Goal: Communication & Community: Answer question/provide support

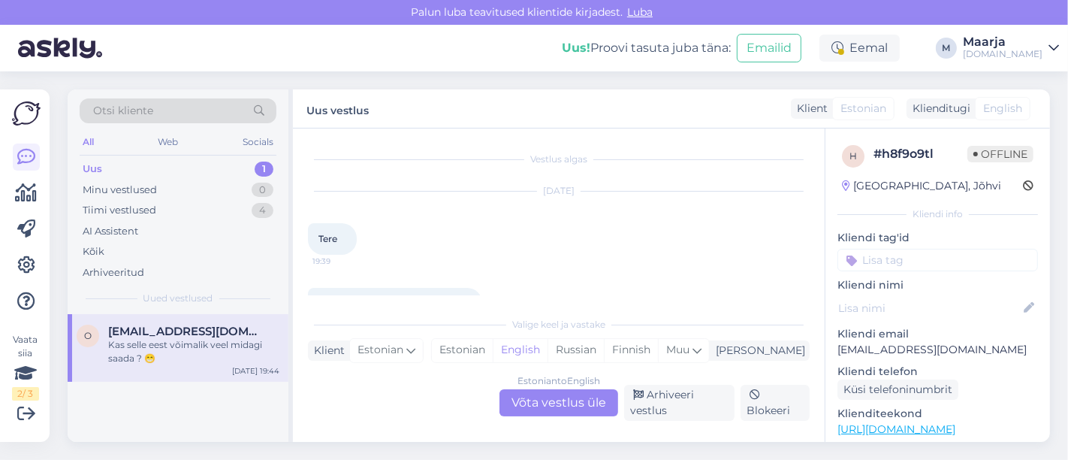
scroll to position [362, 0]
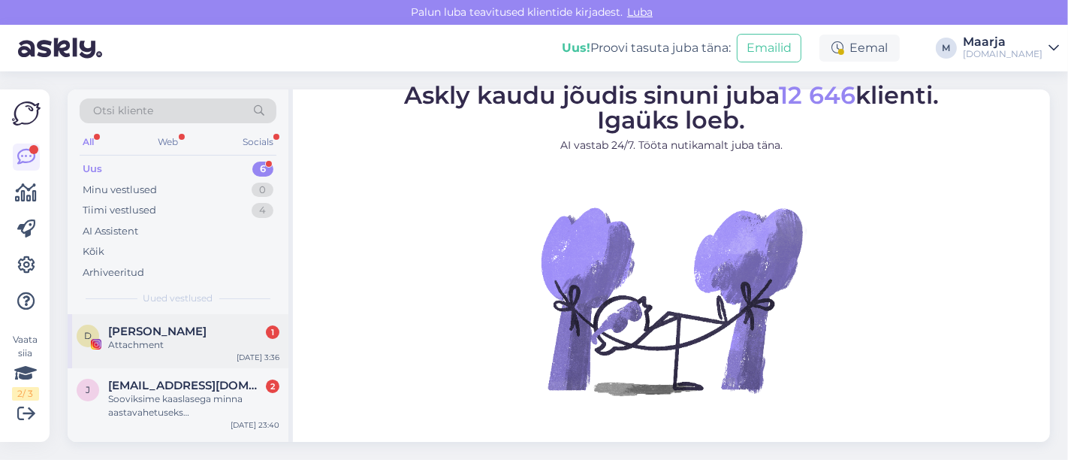
click at [170, 340] on div "Attachment" at bounding box center [193, 345] width 171 height 14
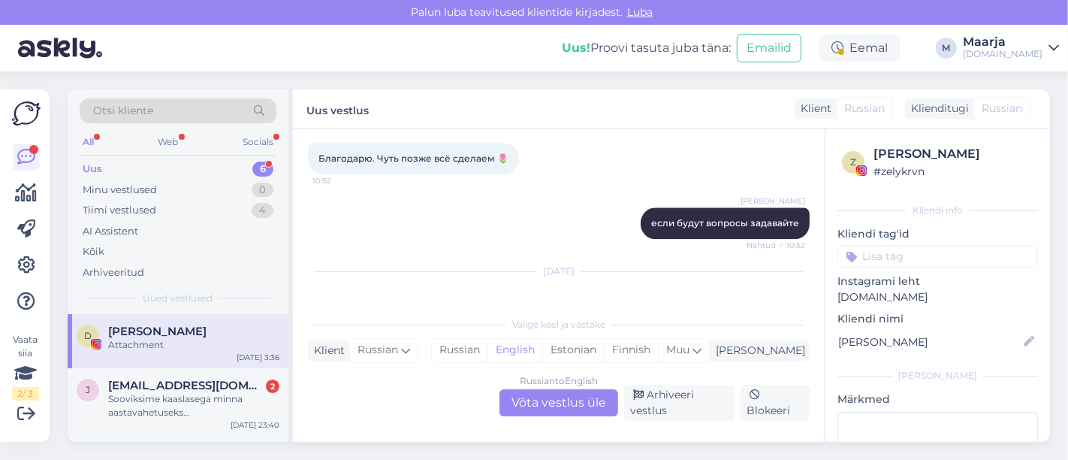
scroll to position [3179, 0]
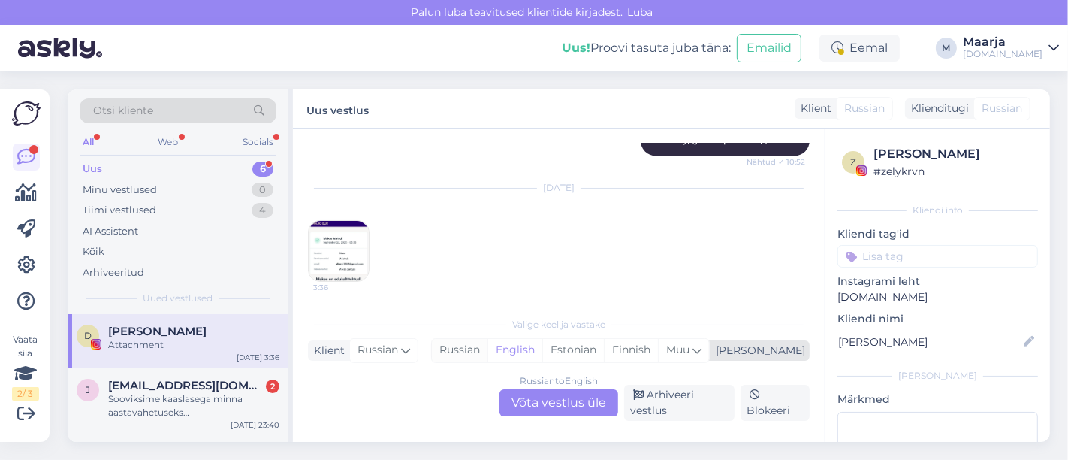
click at [487, 357] on div "Russian" at bounding box center [460, 350] width 56 height 23
click at [532, 406] on div "Russian to Russian Võta vestlus üle" at bounding box center [558, 402] width 119 height 27
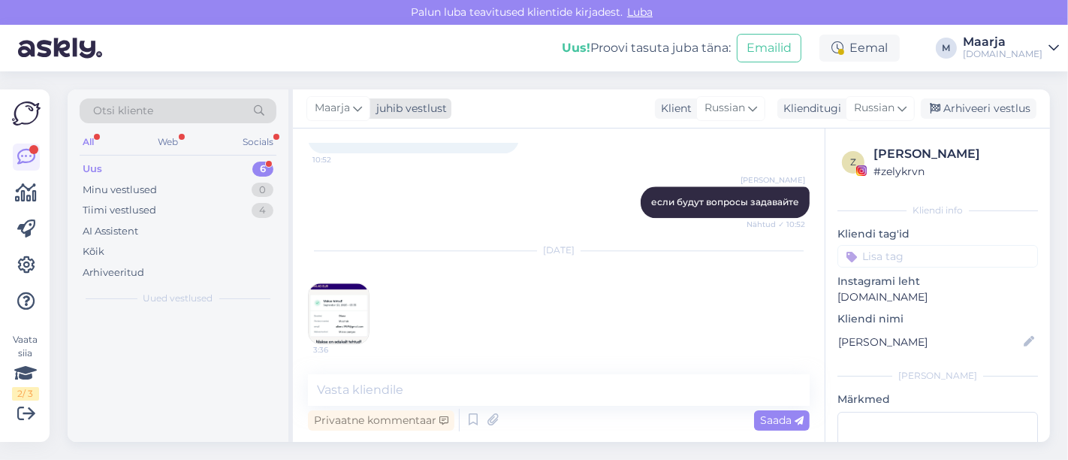
scroll to position [3115, 0]
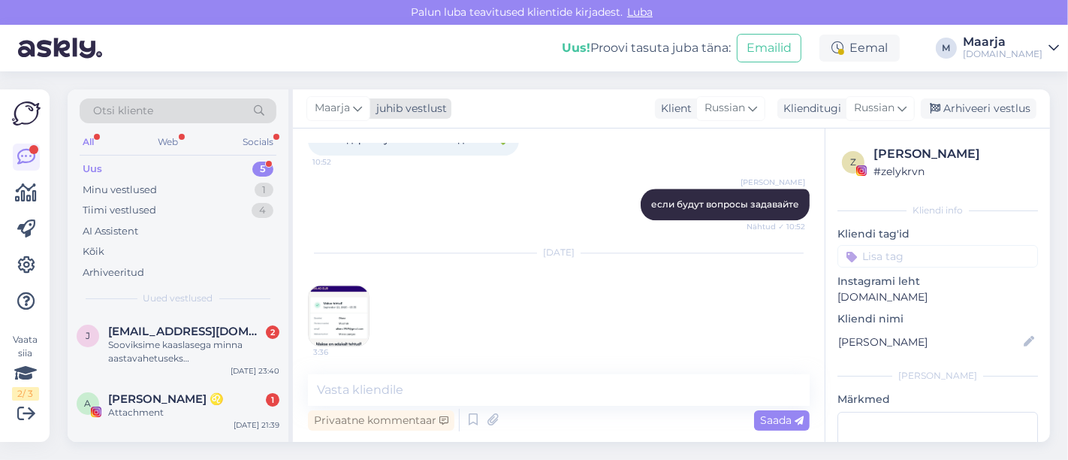
click at [378, 111] on div "juhib vestlust" at bounding box center [408, 109] width 77 height 16
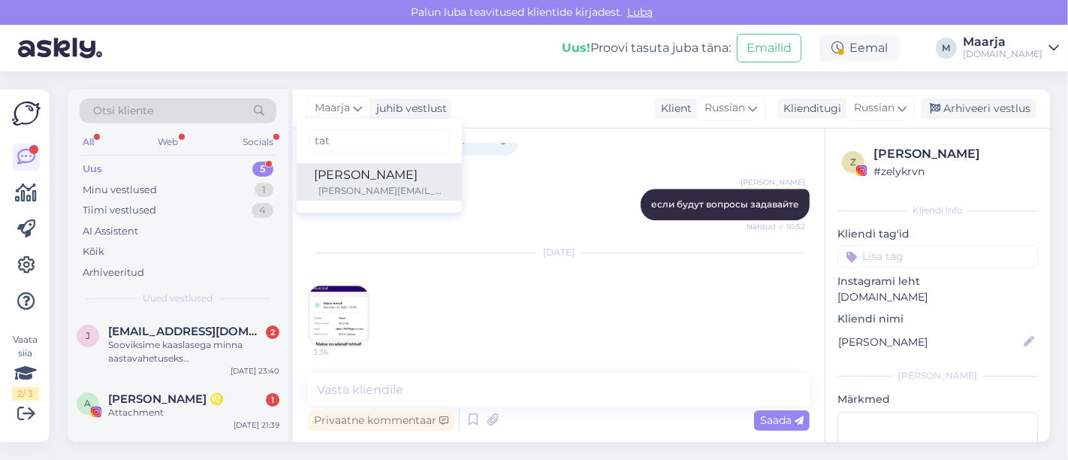
type input "tat"
click at [375, 181] on div "[PERSON_NAME]" at bounding box center [379, 175] width 129 height 18
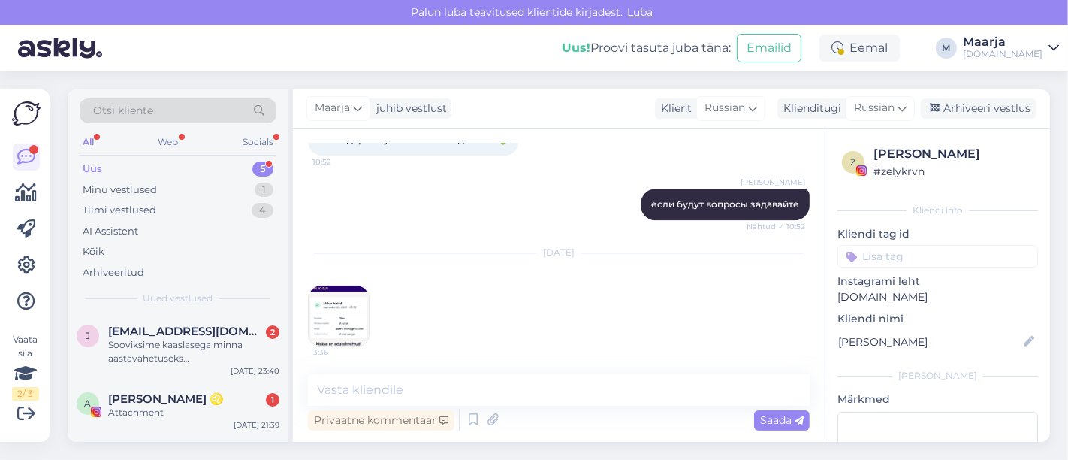
scroll to position [3133, 0]
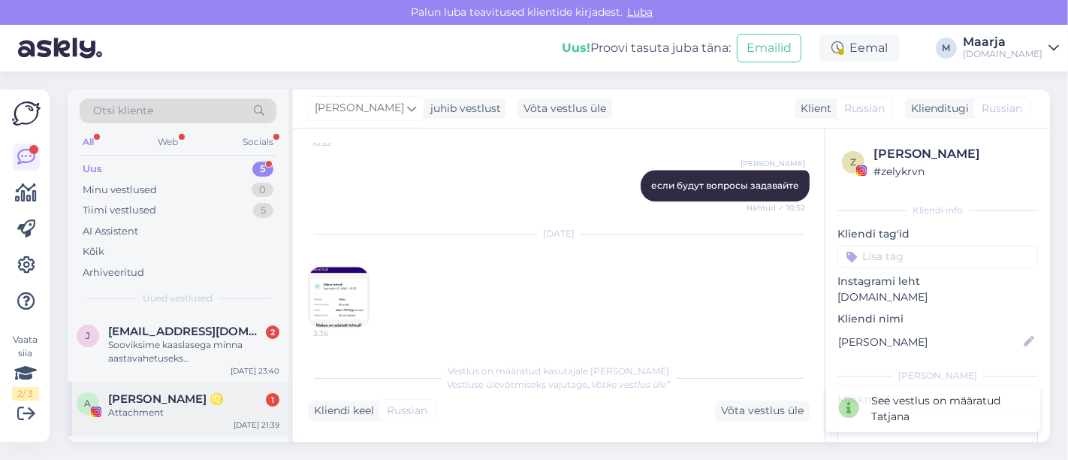
click at [176, 414] on div "Attachment" at bounding box center [193, 412] width 171 height 14
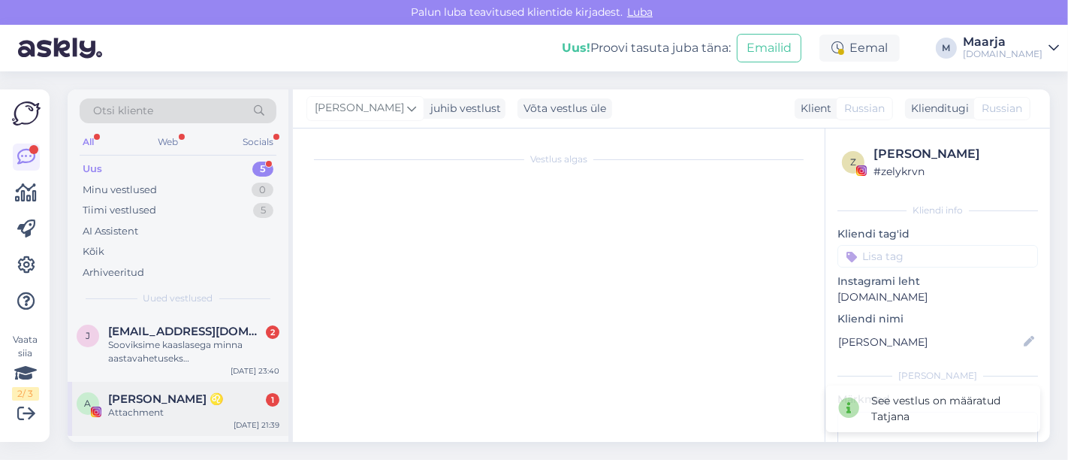
scroll to position [5, 0]
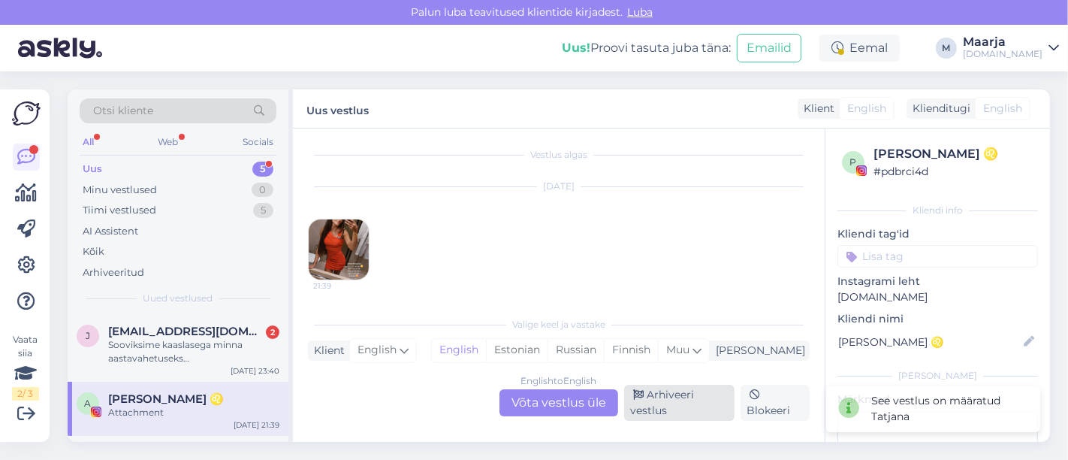
click at [707, 411] on div "Arhiveeri vestlus" at bounding box center [679, 402] width 110 height 36
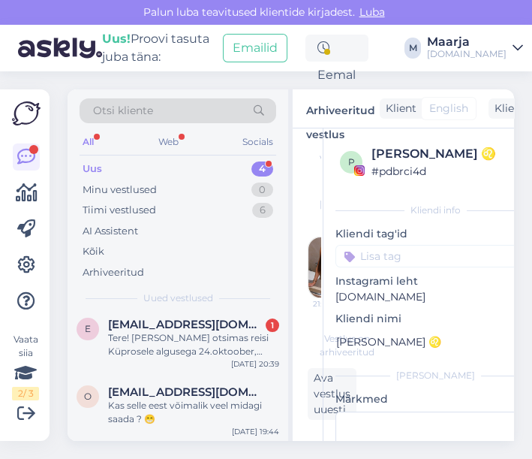
scroll to position [0, 0]
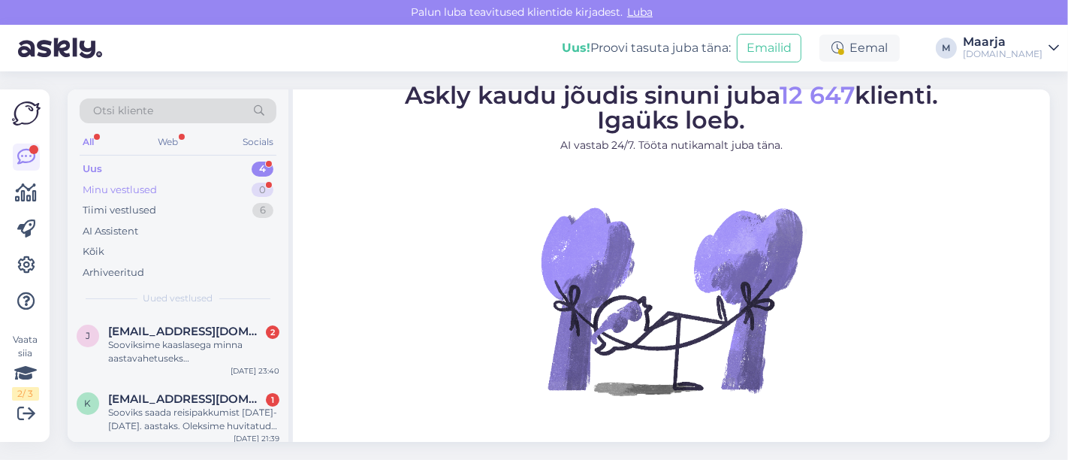
click at [131, 185] on div "Minu vestlused" at bounding box center [120, 189] width 74 height 15
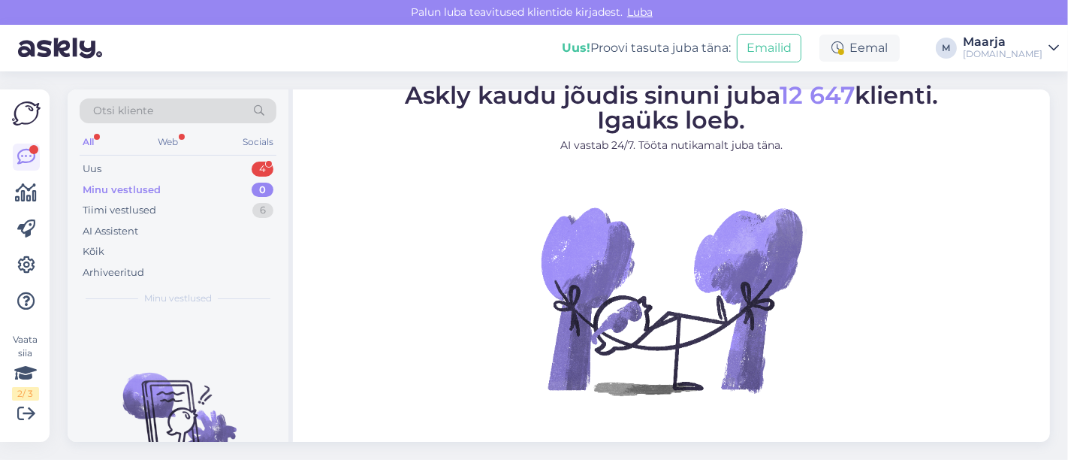
click at [131, 155] on div "Otsi kliente All Web Socials Uus 4 Minu vestlused 0 Tiimi vestlused 6 AI Assist…" at bounding box center [178, 201] width 221 height 225
click at [126, 161] on div "Uus 4" at bounding box center [178, 168] width 197 height 21
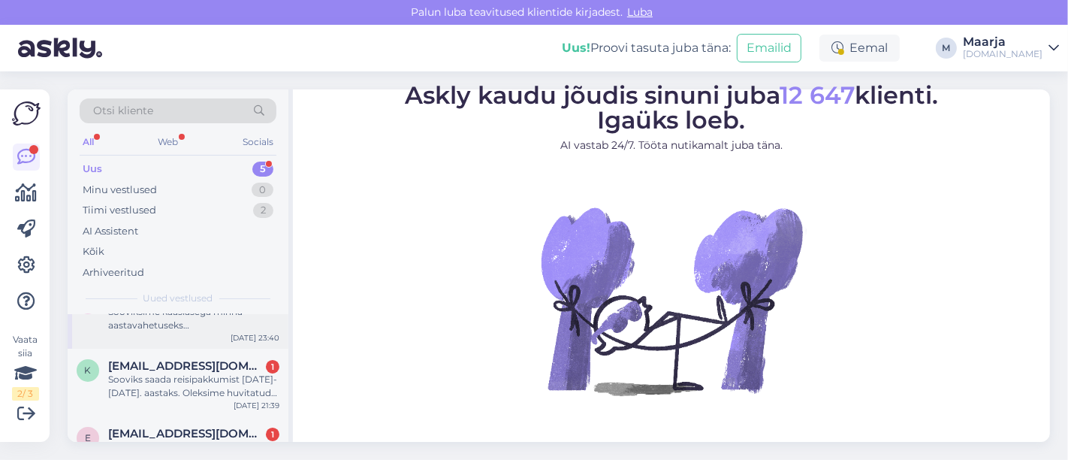
scroll to position [195, 0]
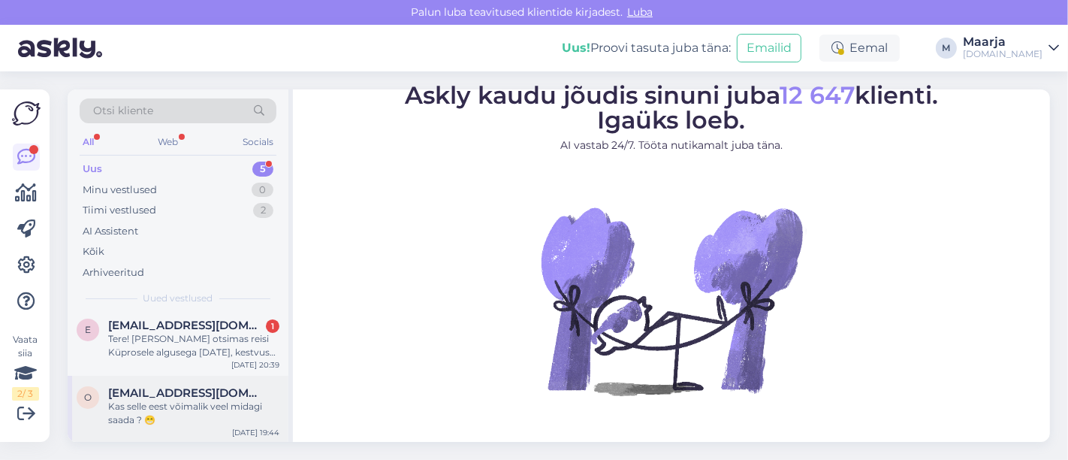
click at [167, 399] on div "Kas selle eest võimalik veel midagi saada ? 😁" at bounding box center [193, 412] width 171 height 27
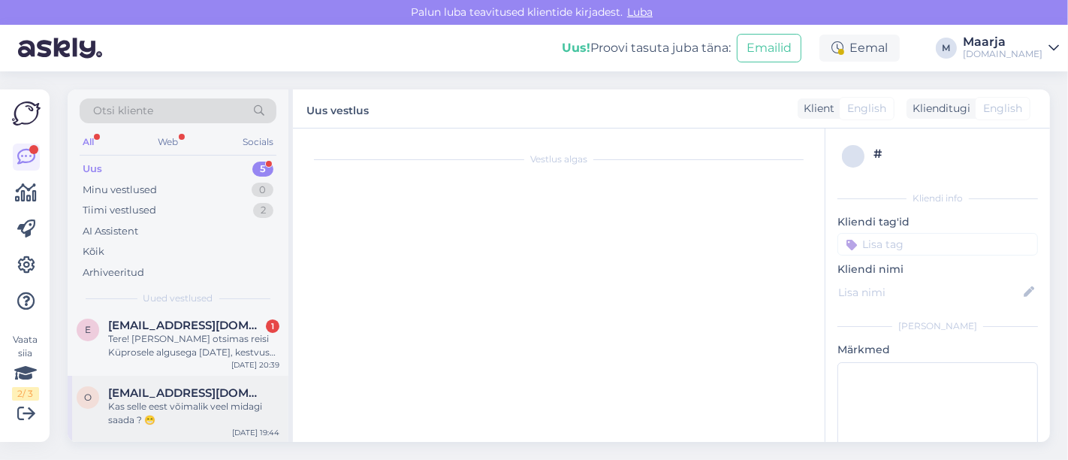
scroll to position [362, 0]
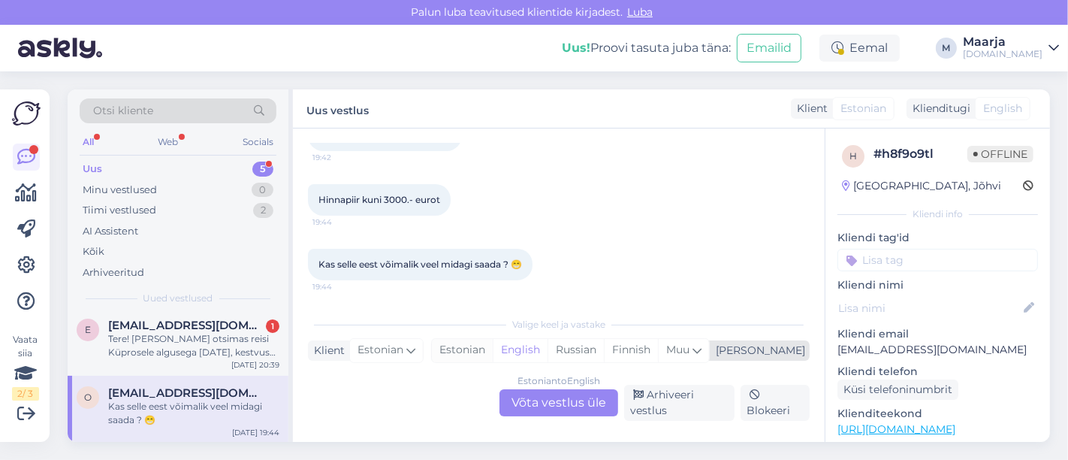
click at [493, 347] on div "Estonian" at bounding box center [462, 350] width 61 height 23
click at [537, 395] on div "Estonian to Estonian Võta vestlus üle" at bounding box center [558, 402] width 119 height 27
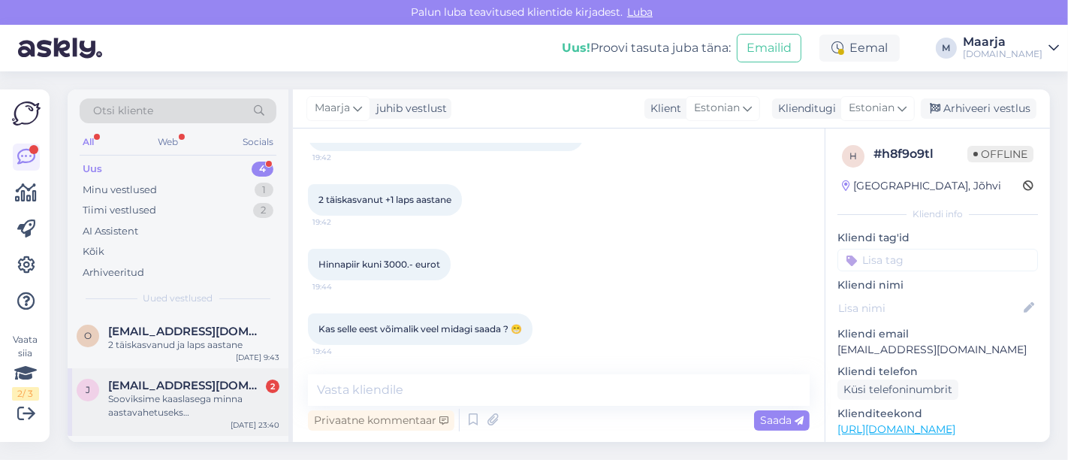
scroll to position [128, 0]
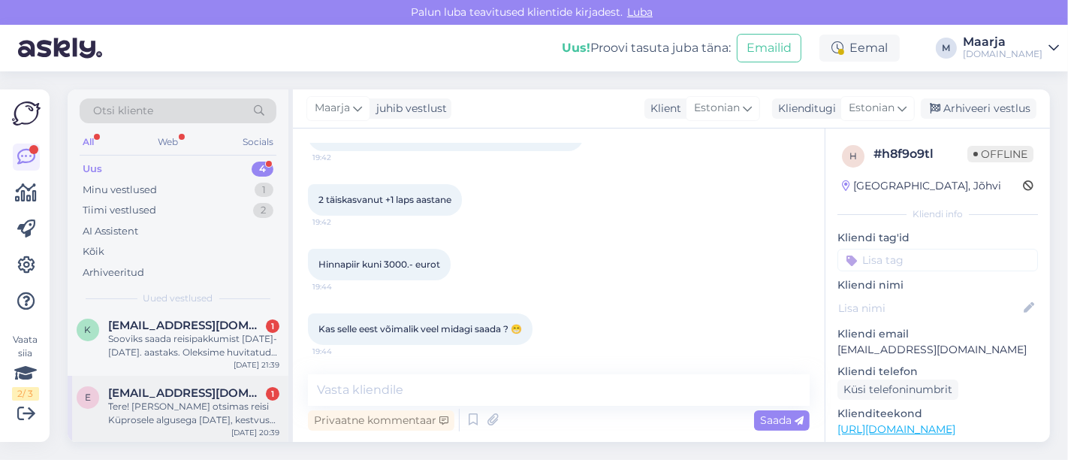
click at [150, 402] on div "Tere! [PERSON_NAME] otsimas reisi Küprosele algusega [DATE], kestvus võiks olla…" at bounding box center [193, 412] width 171 height 27
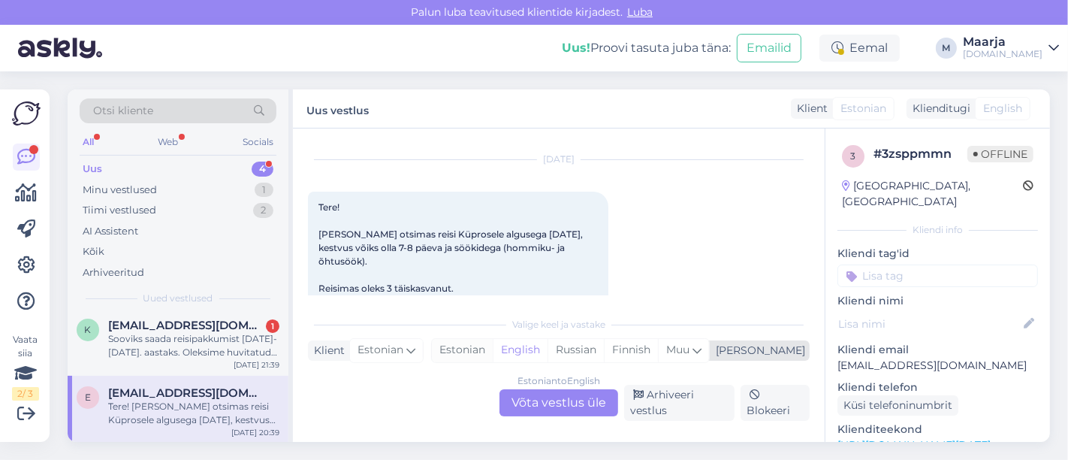
click at [493, 352] on div "Estonian" at bounding box center [462, 350] width 61 height 23
click at [541, 399] on div "Estonian to Estonian Võta vestlus üle" at bounding box center [558, 402] width 119 height 27
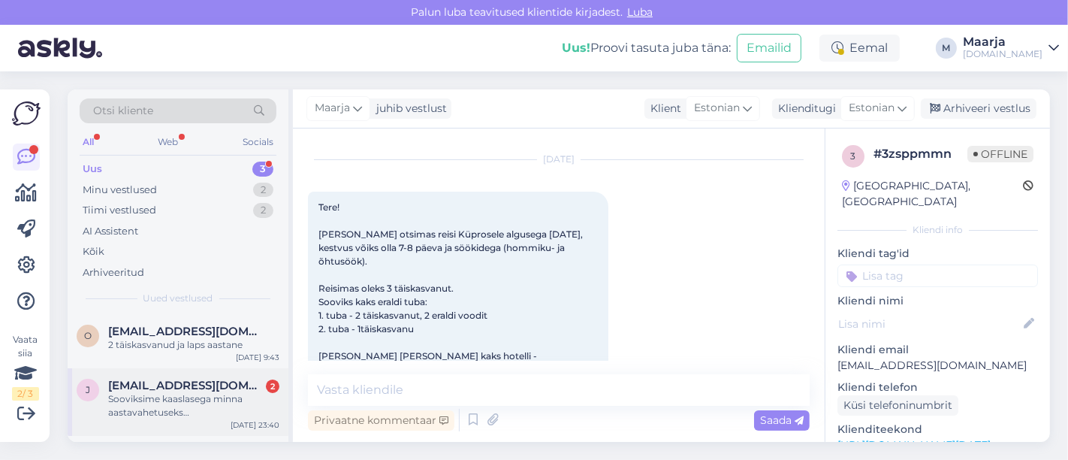
scroll to position [60, 0]
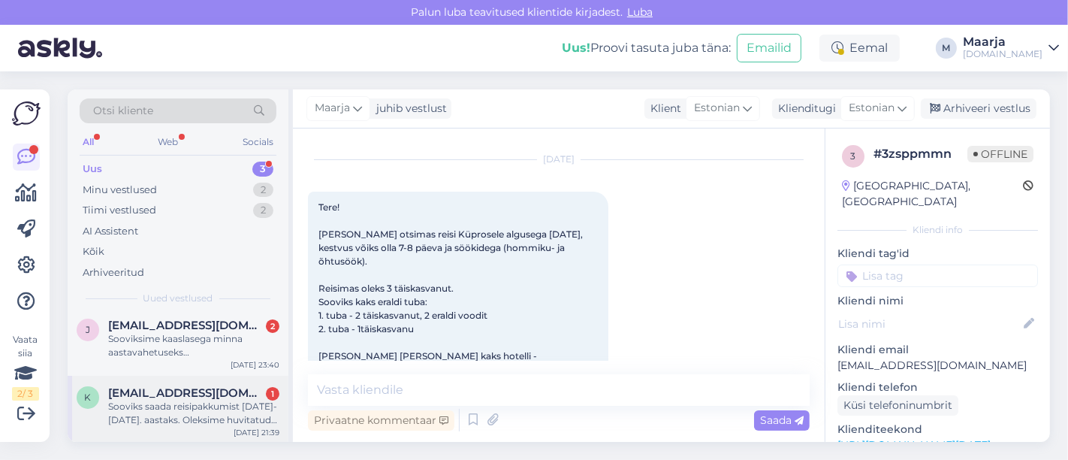
click at [166, 394] on span "[EMAIL_ADDRESS][DOMAIN_NAME]" at bounding box center [186, 393] width 156 height 14
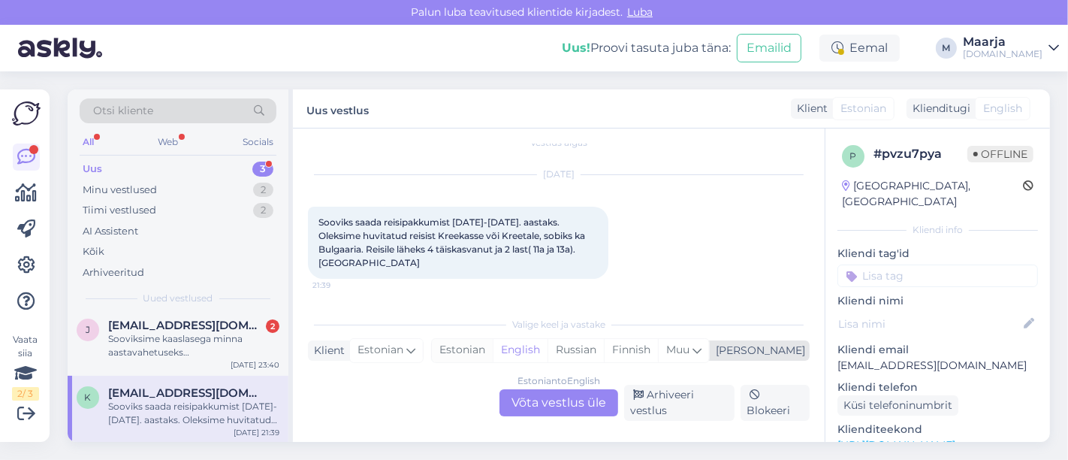
click at [493, 352] on div "Estonian" at bounding box center [462, 350] width 61 height 23
click at [526, 402] on div "Estonian to Estonian Võta vestlus üle" at bounding box center [558, 402] width 119 height 27
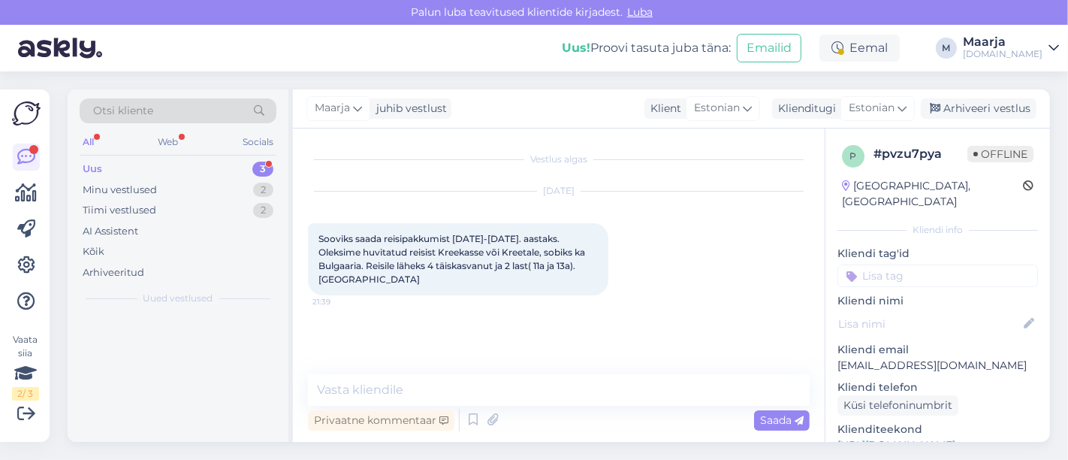
scroll to position [0, 0]
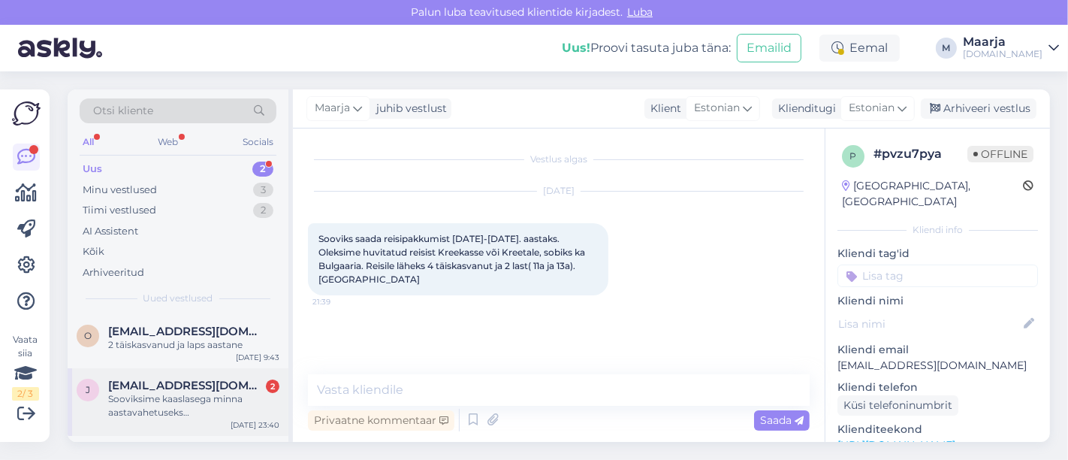
click at [156, 384] on span "[EMAIL_ADDRESS][DOMAIN_NAME]" at bounding box center [186, 385] width 156 height 14
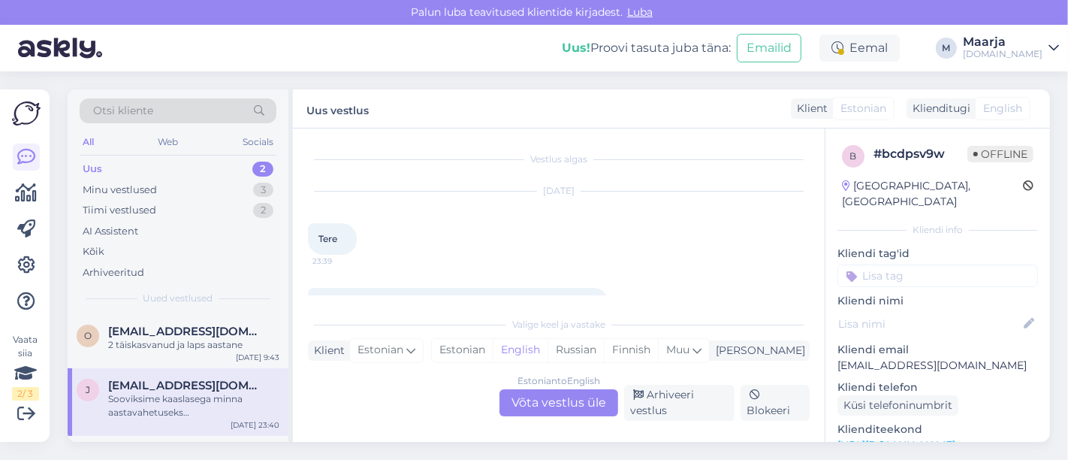
scroll to position [66, 0]
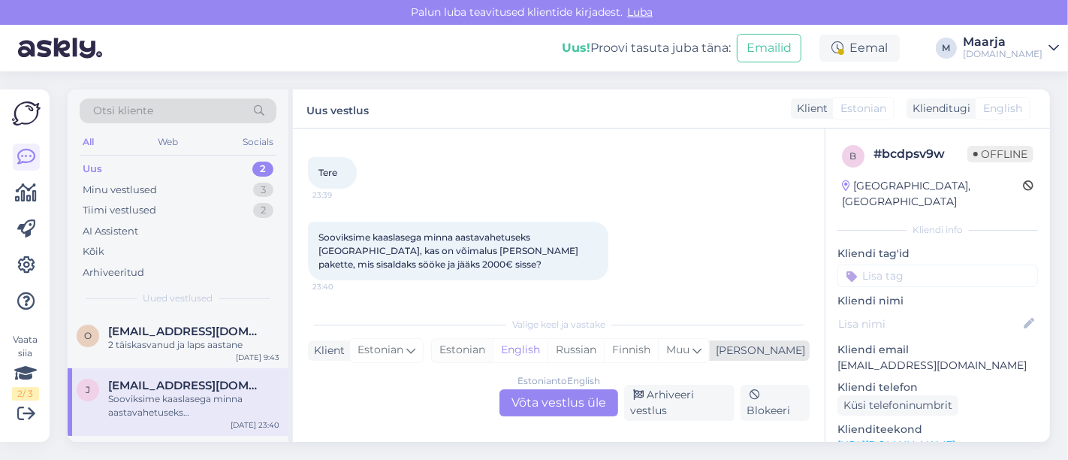
click at [493, 354] on div "Estonian" at bounding box center [462, 350] width 61 height 23
click at [520, 387] on div "Estonian to Estonian Võta vestlus üle Arhiveeri vestlus Blokeeri" at bounding box center [559, 402] width 502 height 36
click at [523, 397] on div "Estonian to Estonian Võta vestlus üle" at bounding box center [558, 402] width 119 height 27
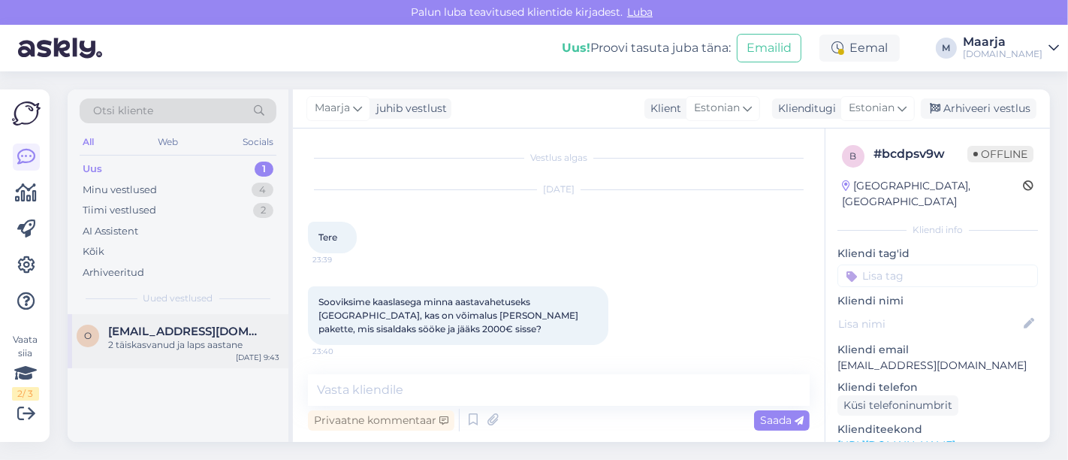
click at [144, 345] on div "2 täiskasvanud ja laps aastane" at bounding box center [193, 345] width 171 height 14
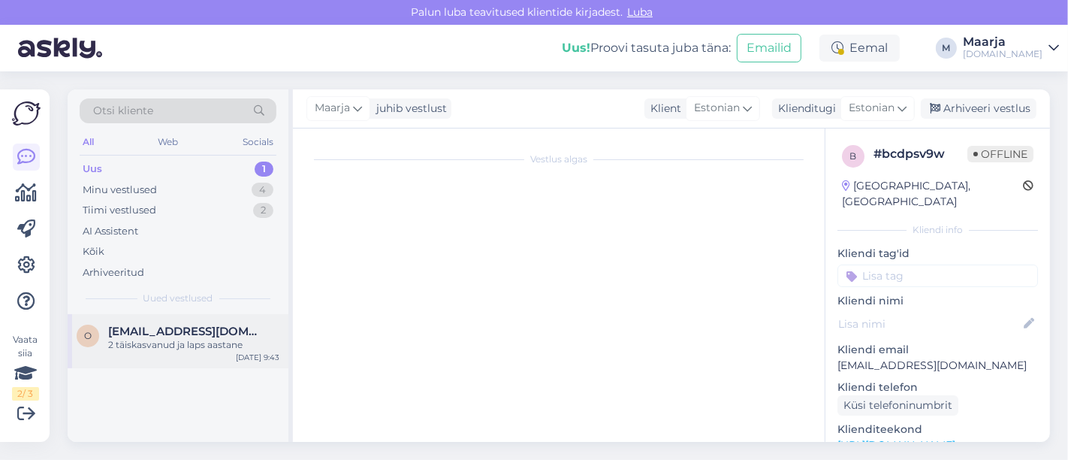
scroll to position [2519, 0]
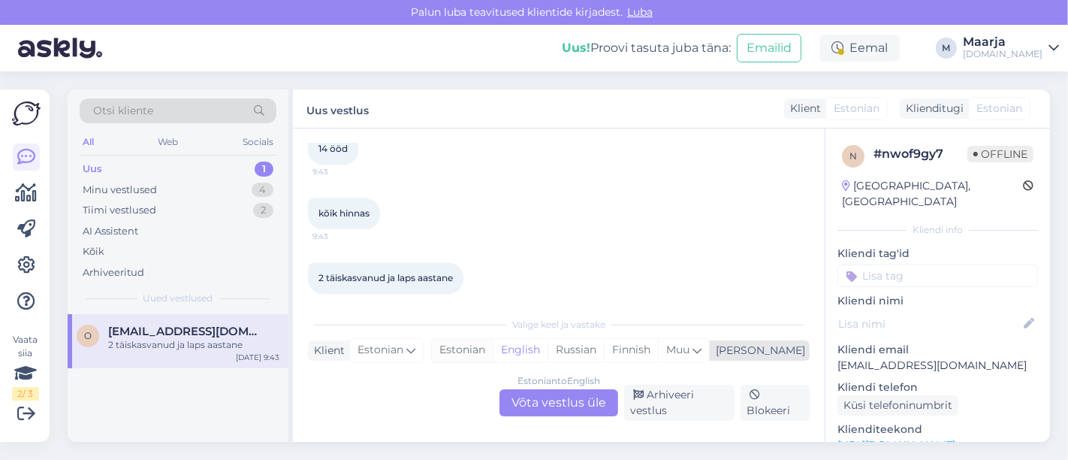
click at [493, 348] on div "Estonian" at bounding box center [462, 350] width 61 height 23
click at [531, 399] on div "Estonian to Estonian Võta vestlus üle" at bounding box center [558, 402] width 119 height 27
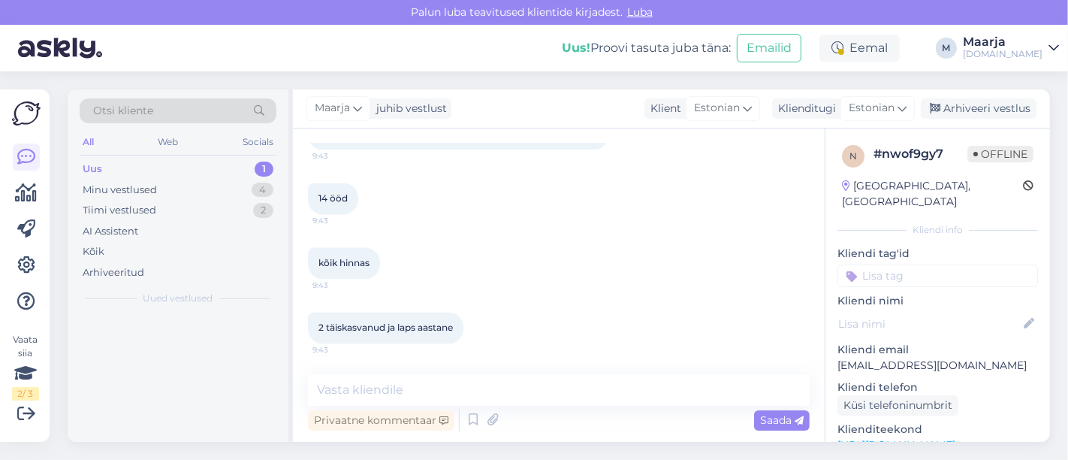
scroll to position [2454, 0]
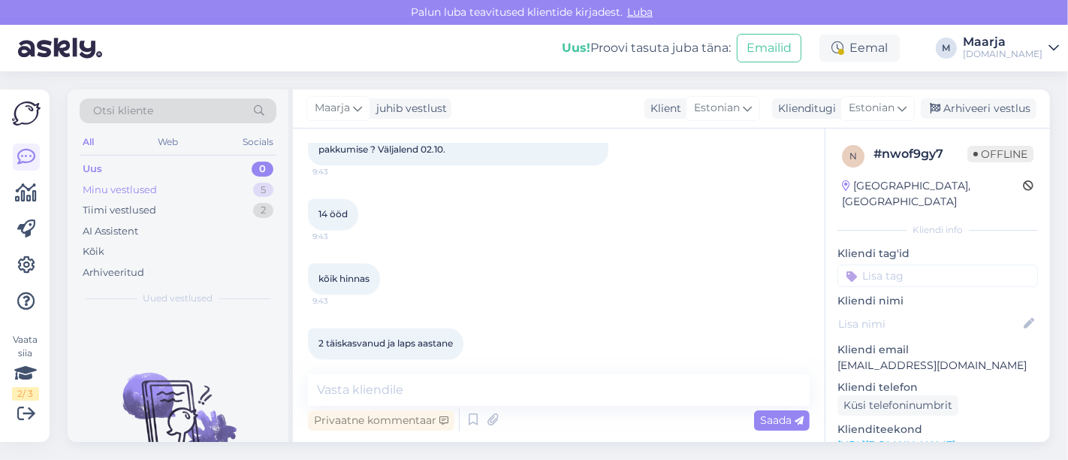
click at [125, 183] on div "Minu vestlused" at bounding box center [120, 189] width 74 height 15
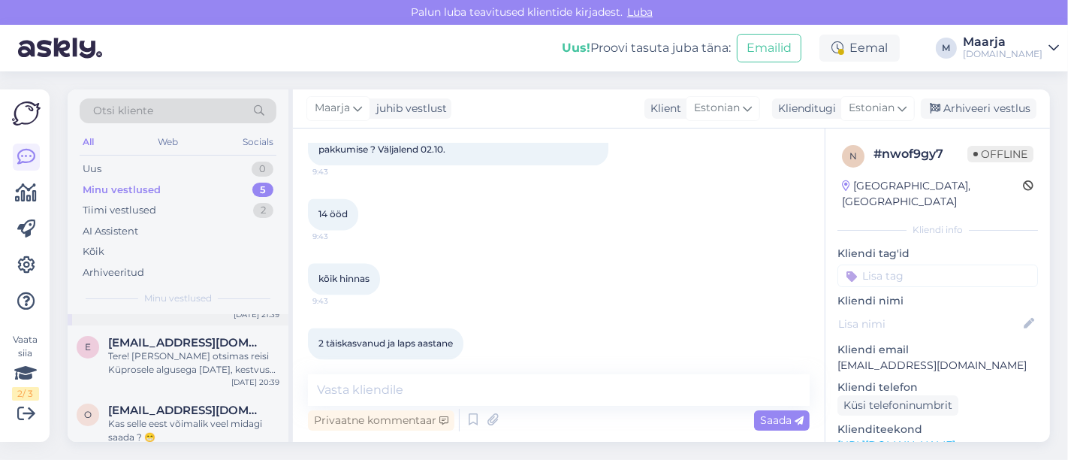
scroll to position [195, 0]
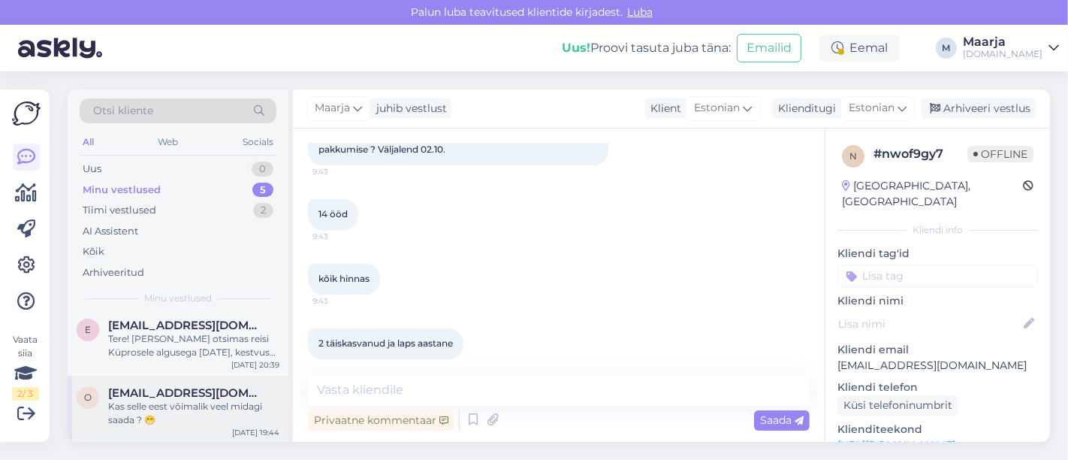
click at [163, 414] on div "Kas selle eest võimalik veel midagi saada ? 😁" at bounding box center [193, 412] width 171 height 27
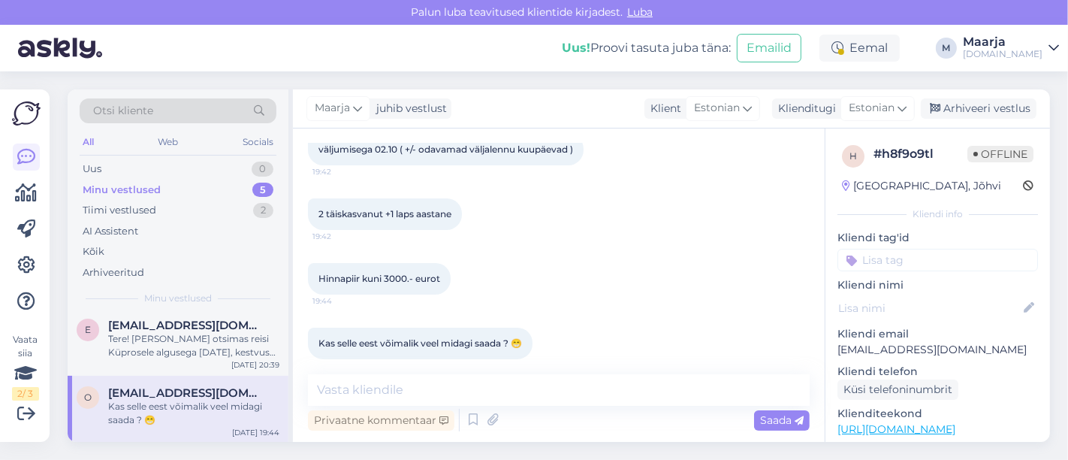
scroll to position [297, 0]
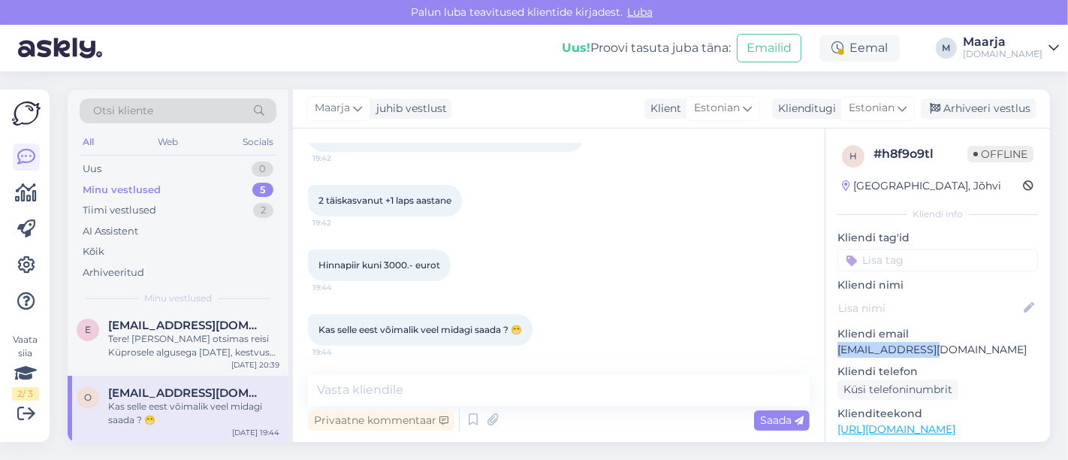
drag, startPoint x: 930, startPoint y: 346, endPoint x: 834, endPoint y: 346, distance: 96.1
click at [834, 346] on div "h # h8f9o9tl Offline [GEOGRAPHIC_DATA], Jõhvi Kliendi info Kliendi tag'id Klien…" at bounding box center [937, 436] width 225 height 617
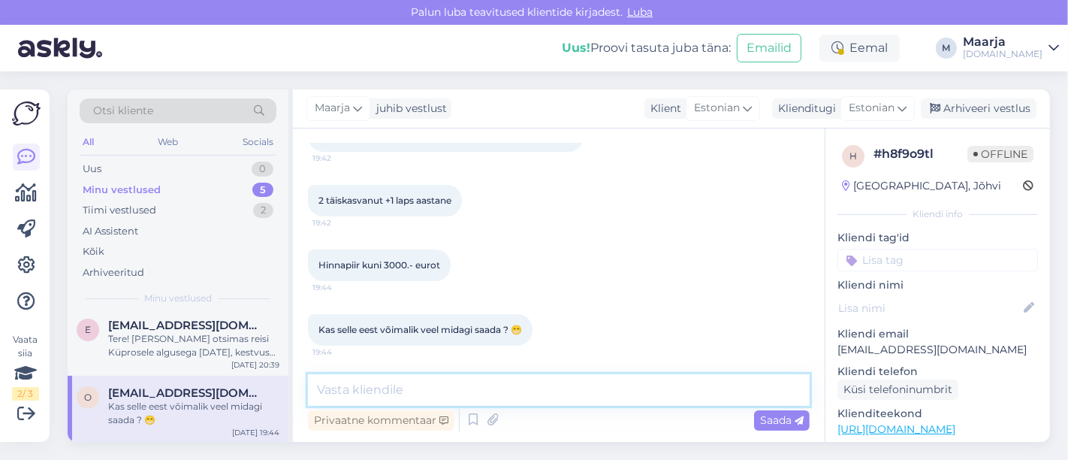
click at [511, 384] on textarea at bounding box center [559, 390] width 502 height 32
click at [448, 381] on textarea at bounding box center [559, 390] width 502 height 32
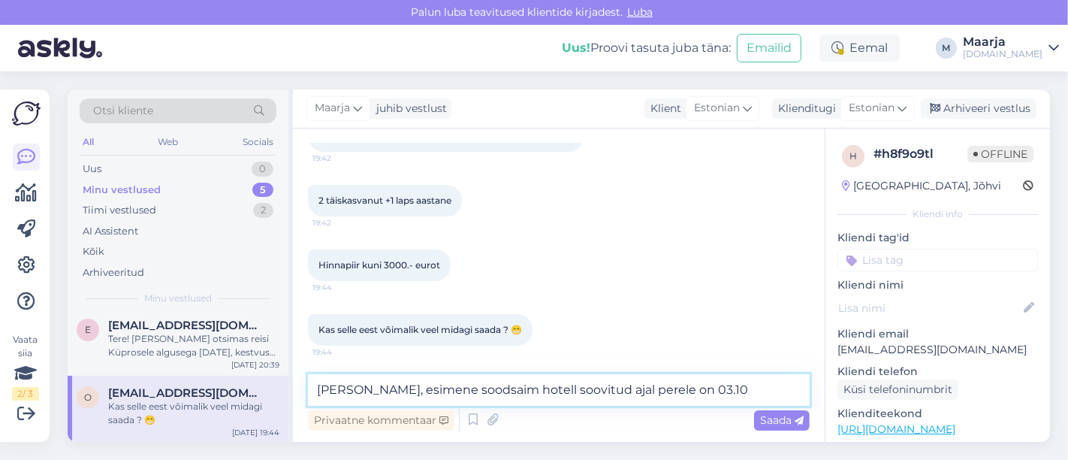
paste textarea "L'[GEOGRAPHIC_DATA] 5*"
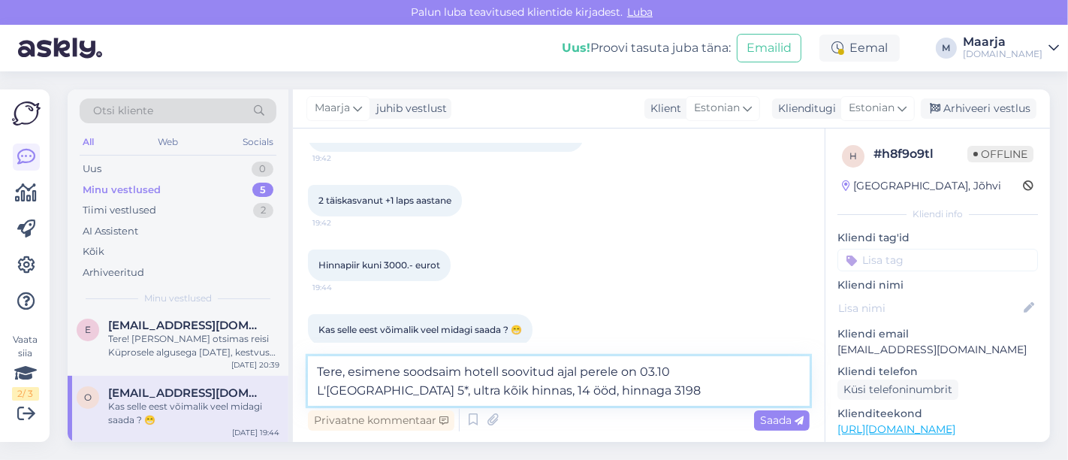
type textarea "Tere, esimene soodsaim hotell soovitud ajal perele on 03.10 L'[GEOGRAPHIC_DATA]…"
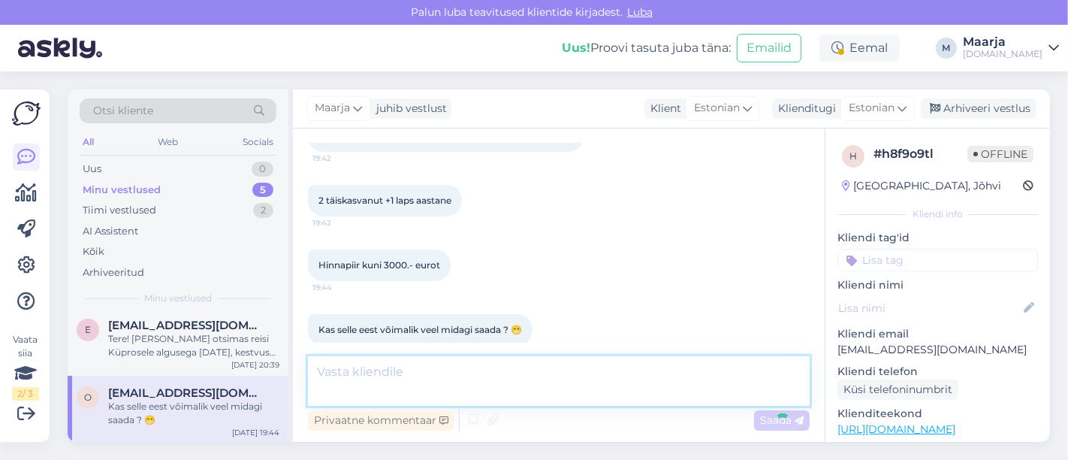
scroll to position [420, 0]
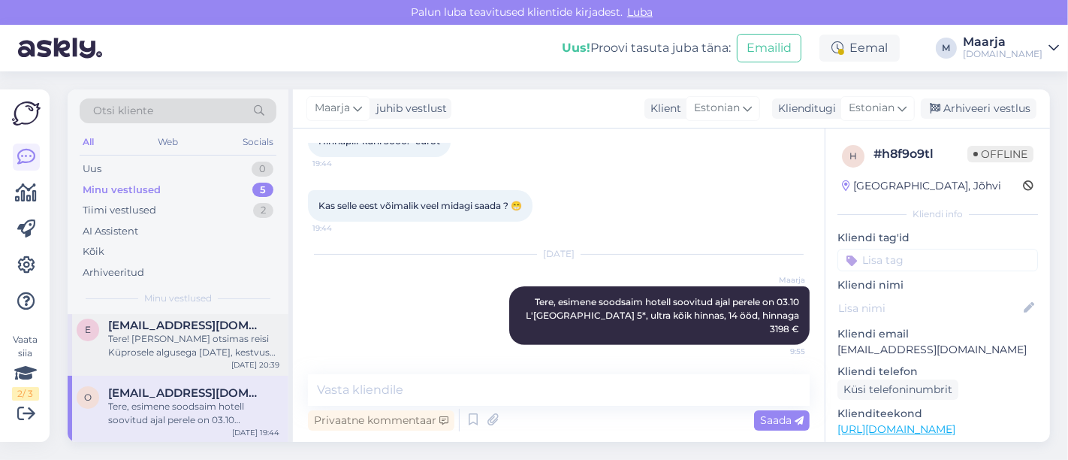
click at [206, 339] on div "Tere! [PERSON_NAME] otsimas reisi Küprosele algusega [DATE], kestvus võiks olla…" at bounding box center [193, 345] width 171 height 27
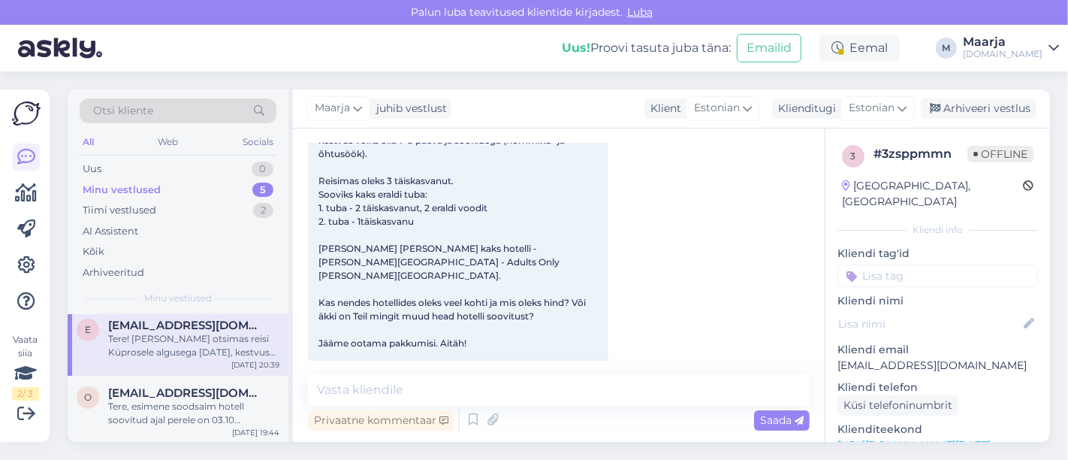
scroll to position [153, 0]
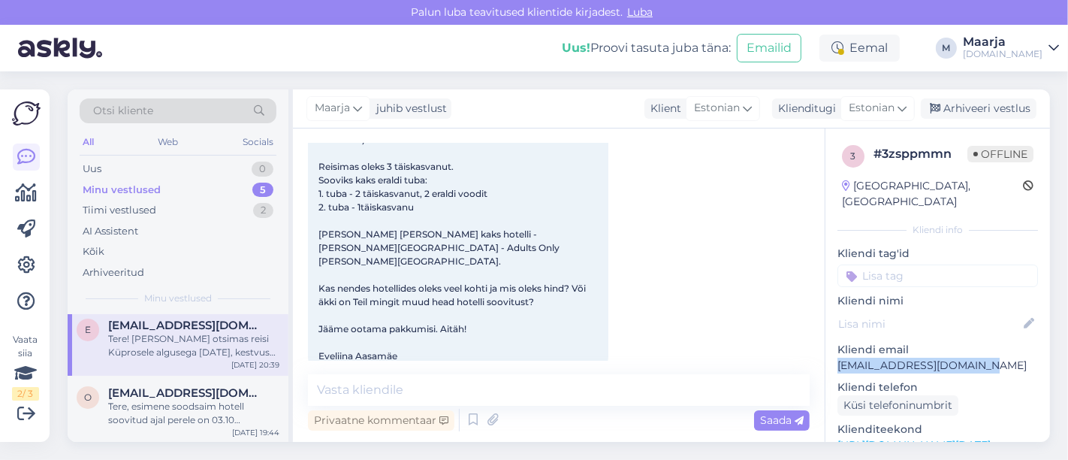
drag, startPoint x: 978, startPoint y: 344, endPoint x: 839, endPoint y: 353, distance: 139.2
click at [839, 357] on p "[EMAIL_ADDRESS][DOMAIN_NAME]" at bounding box center [937, 365] width 200 height 16
copy p "[EMAIL_ADDRESS][DOMAIN_NAME]"
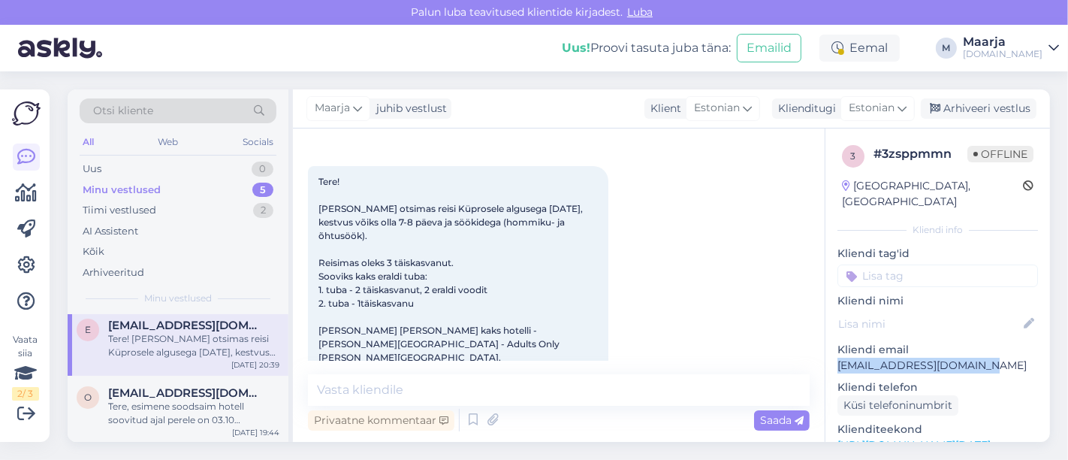
scroll to position [83, 0]
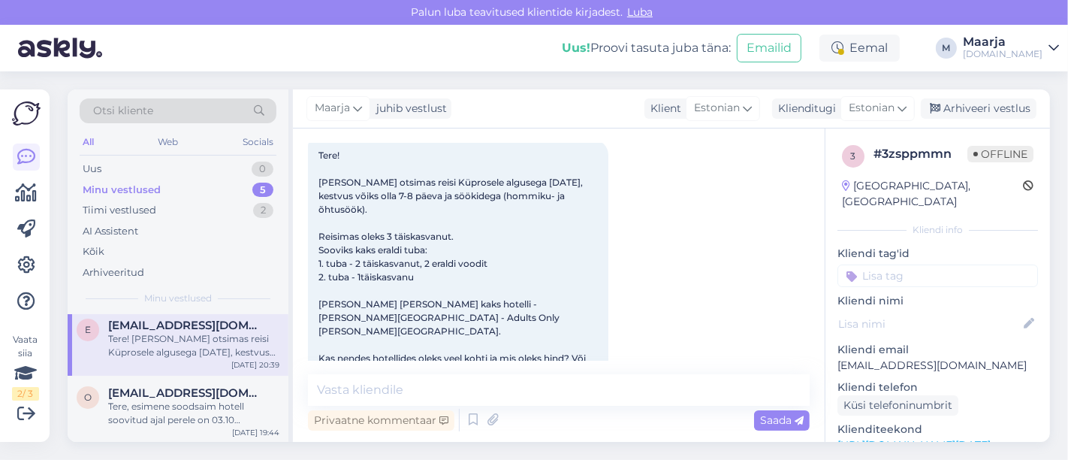
click at [426, 260] on div "Tere! [PERSON_NAME] otsimas reisi Küprosele algusega [DATE], kestvus võiks olla…" at bounding box center [458, 291] width 300 height 302
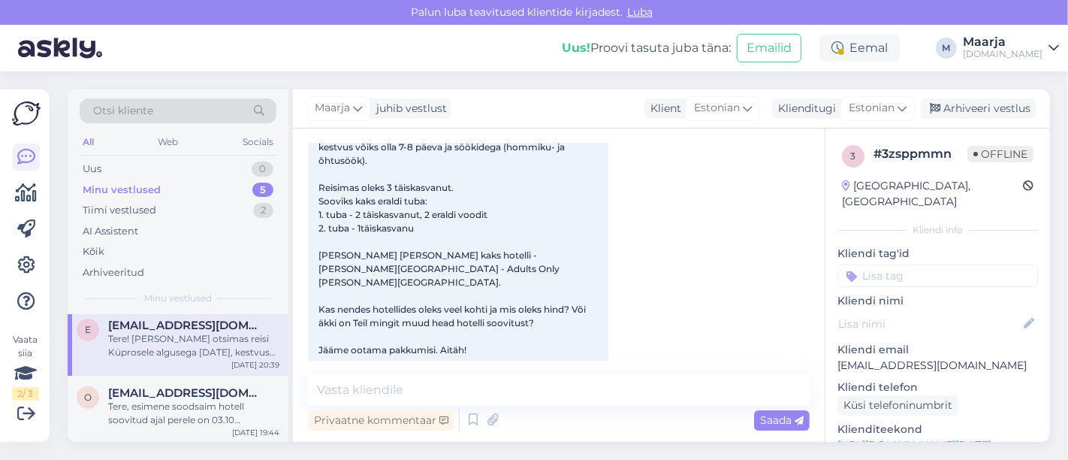
scroll to position [153, 0]
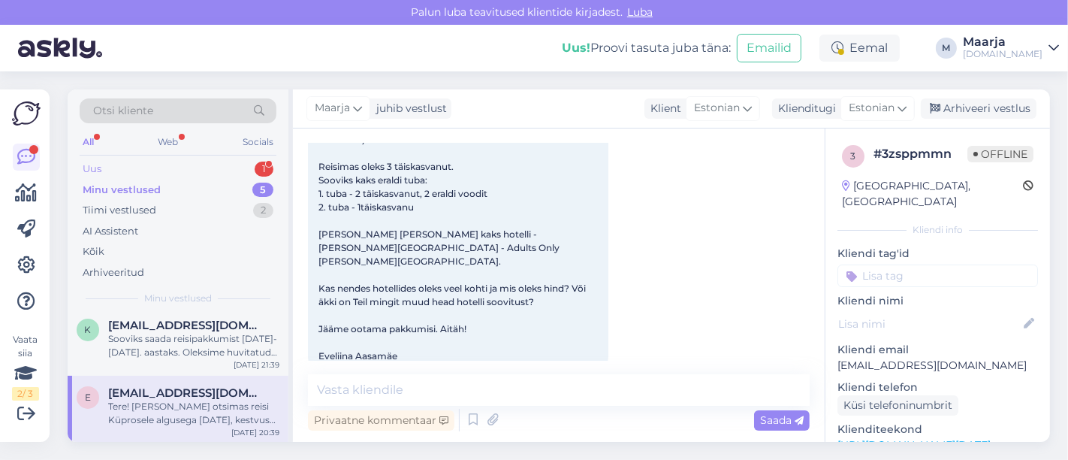
click at [143, 161] on div "Uus 1" at bounding box center [178, 168] width 197 height 21
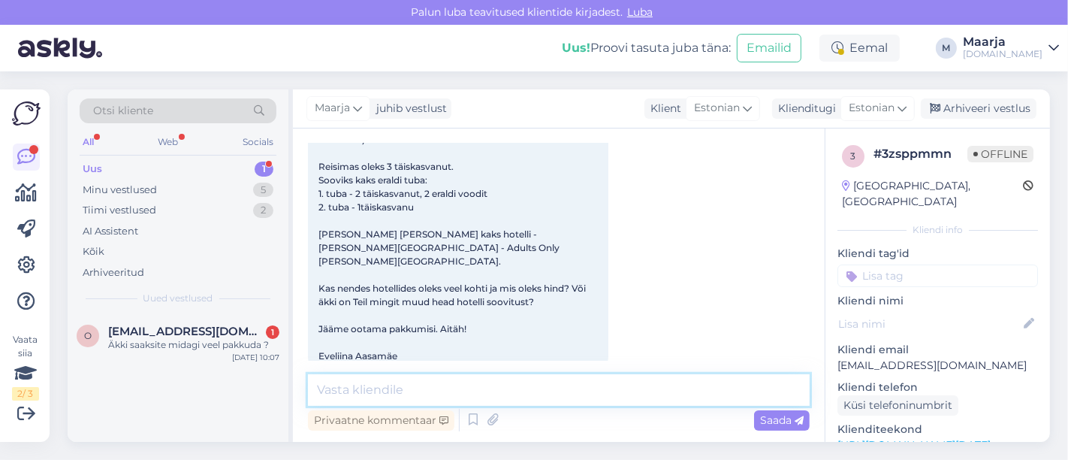
click at [356, 384] on textarea at bounding box center [559, 390] width 502 height 32
type textarea "Tere, saatsime pakkumise Teile meilile. :)"
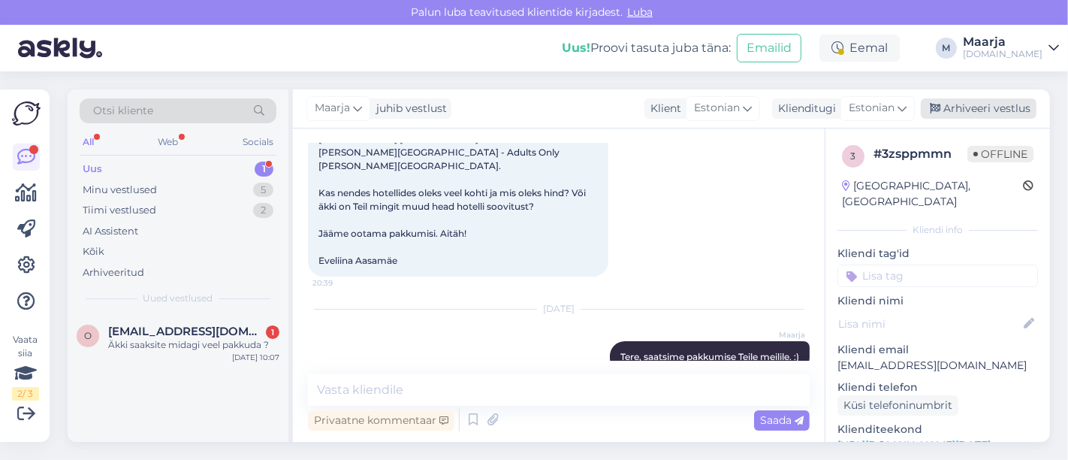
click at [999, 107] on div "Arhiveeri vestlus" at bounding box center [979, 108] width 116 height 20
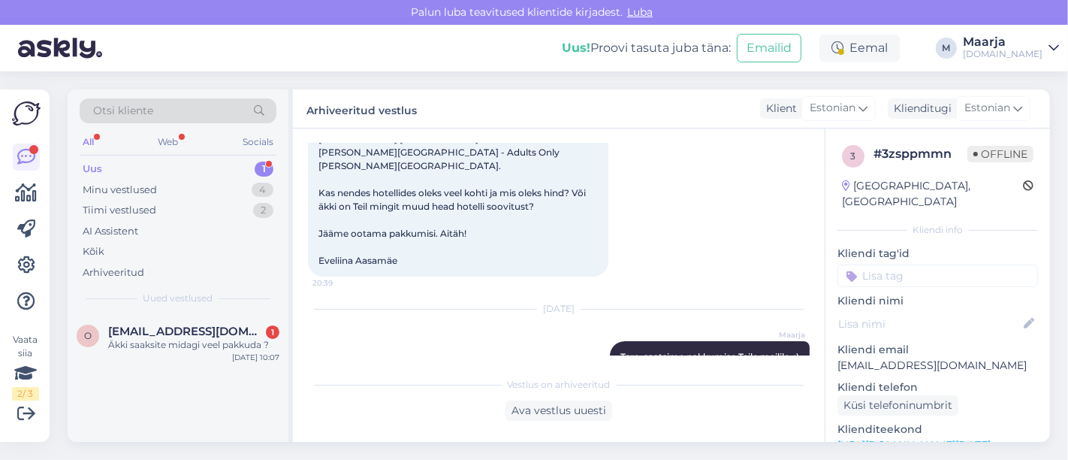
click at [131, 166] on div "Uus 1" at bounding box center [178, 168] width 197 height 21
click at [168, 339] on div "Äkki saaksite midagi veel pakkuda ?" at bounding box center [193, 345] width 171 height 14
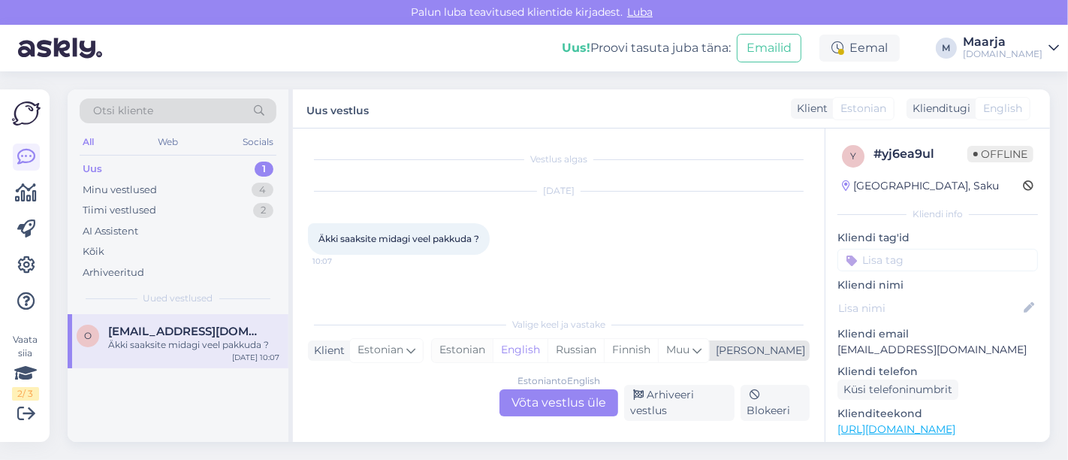
click at [493, 355] on div "Estonian" at bounding box center [462, 350] width 61 height 23
click at [529, 392] on div "Estonian to Estonian Võta vestlus üle" at bounding box center [558, 402] width 119 height 27
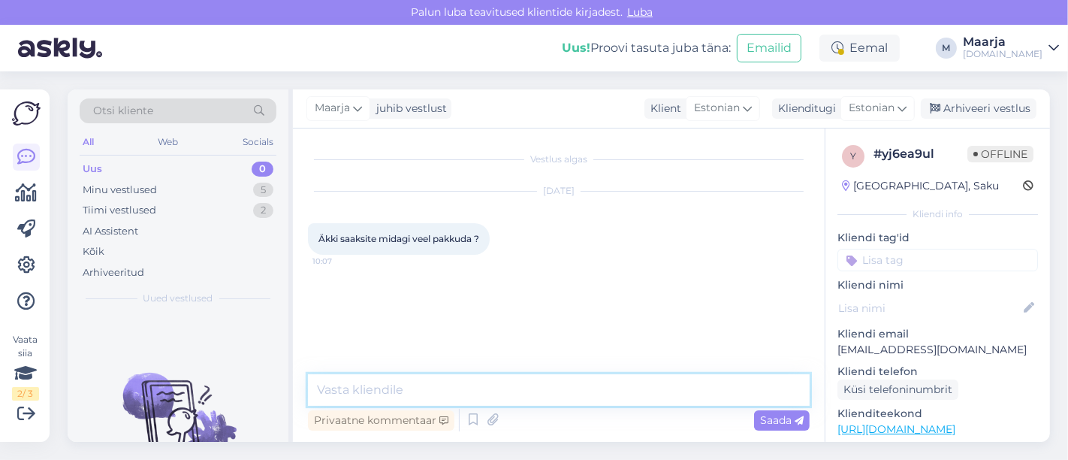
click at [421, 398] on textarea at bounding box center [559, 390] width 502 height 32
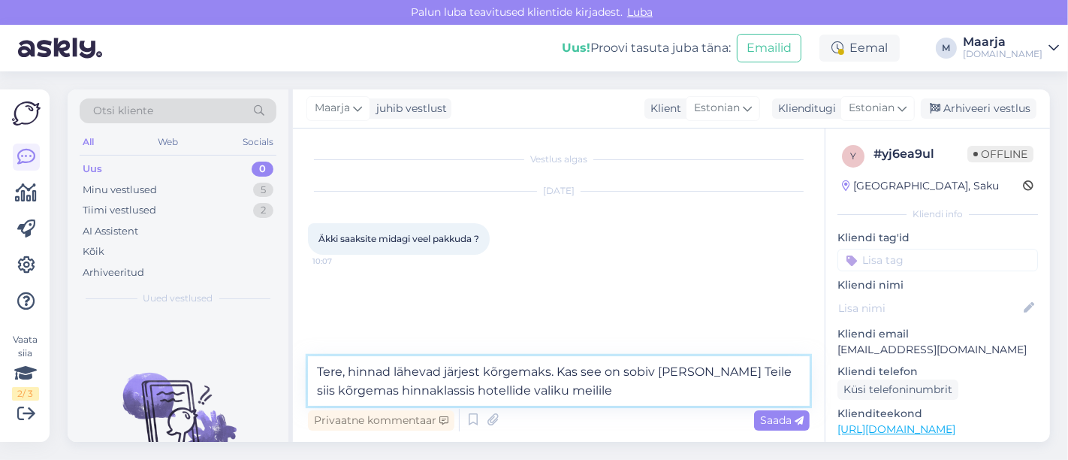
type textarea "Tere, hinnad lähevad järjest kõrgemaks. Kas see on sobiv [PERSON_NAME] Teile si…"
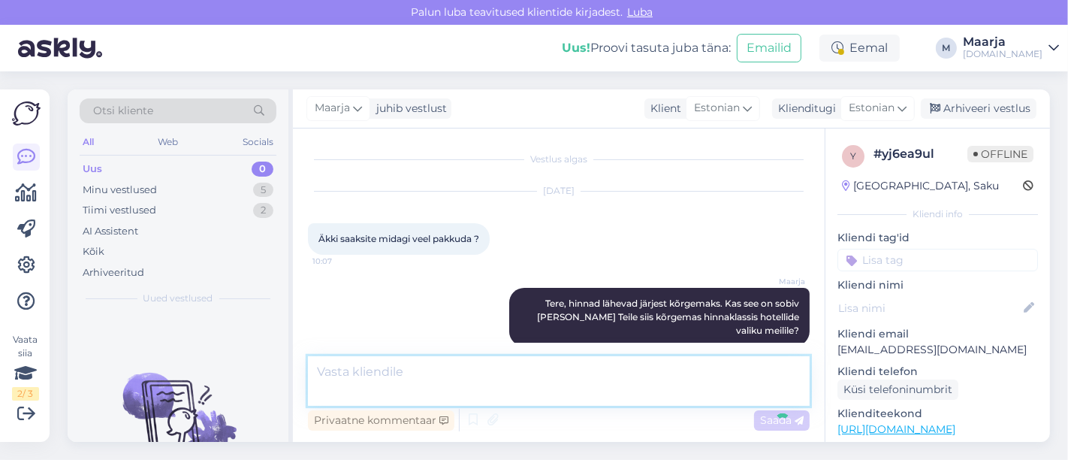
scroll to position [2, 0]
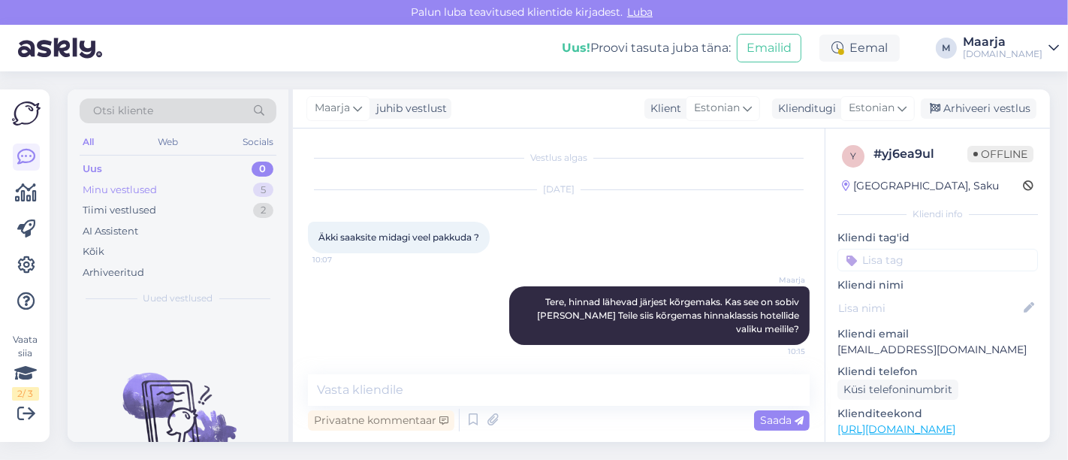
click at [194, 184] on div "Minu vestlused 5" at bounding box center [178, 189] width 197 height 21
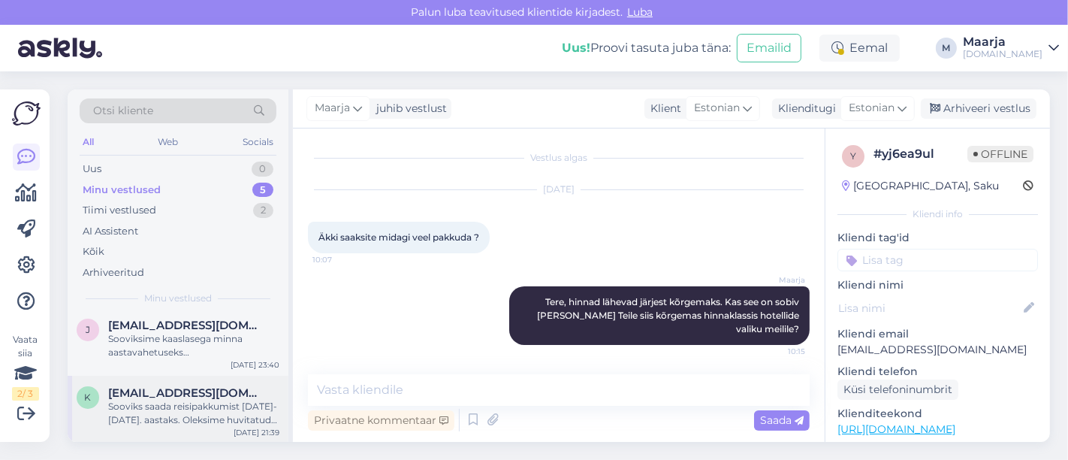
scroll to position [0, 0]
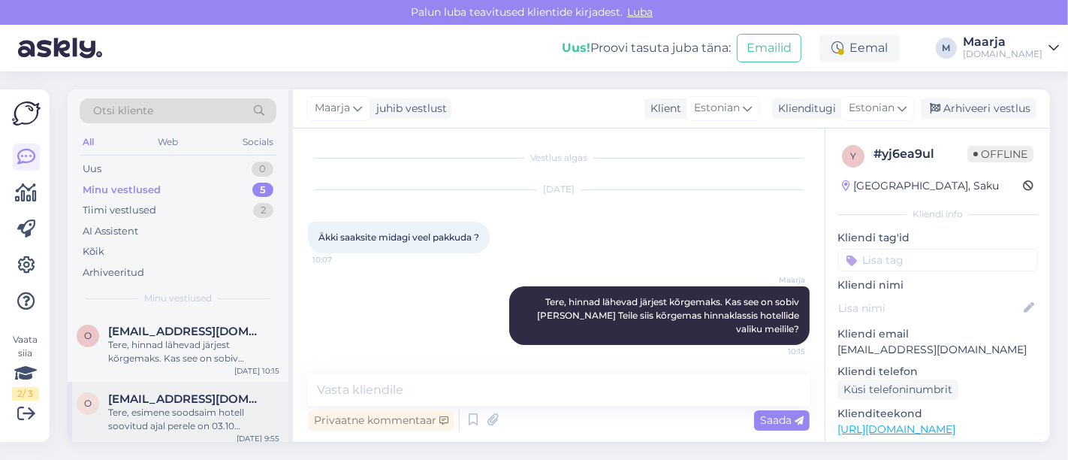
click at [173, 415] on div "Tere, esimene soodsaim hotell soovitud ajal perele on 03.10 L'[GEOGRAPHIC_DATA]…" at bounding box center [193, 418] width 171 height 27
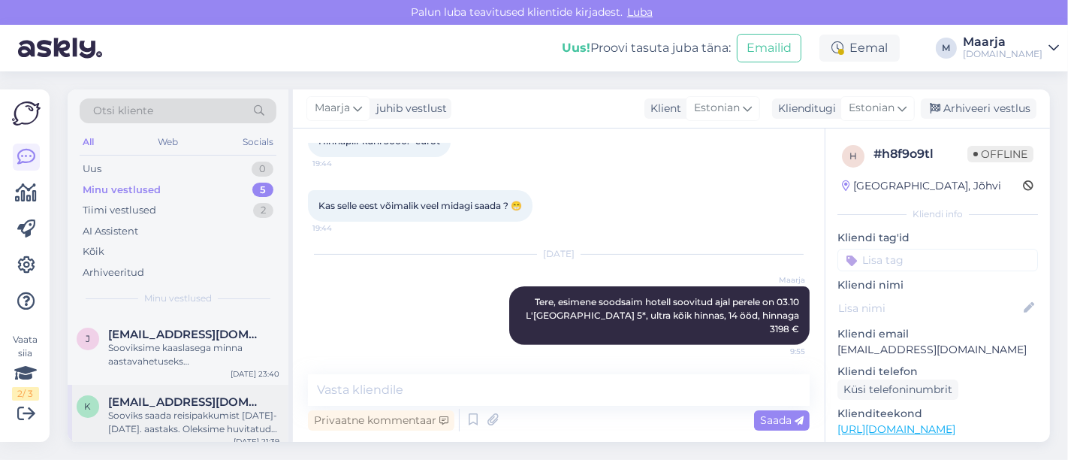
scroll to position [195, 0]
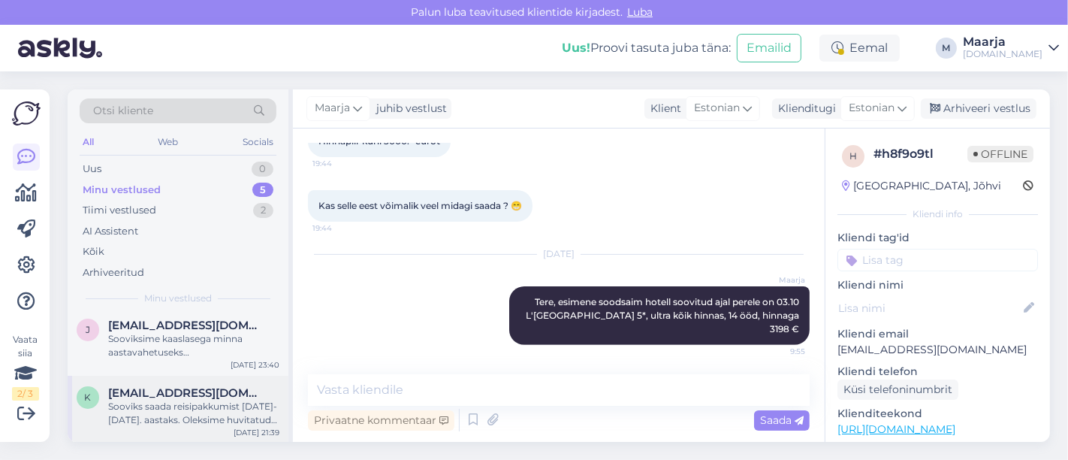
click at [176, 417] on div "Sooviks saada reisipakkumist [DATE]-[DATE]. aastaks. Oleksime huvitatud reisist…" at bounding box center [193, 412] width 171 height 27
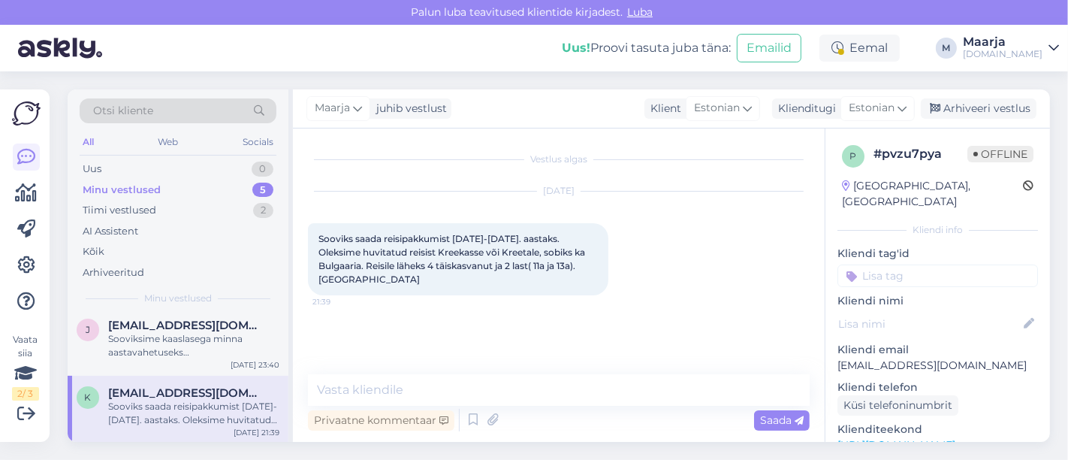
scroll to position [0, 0]
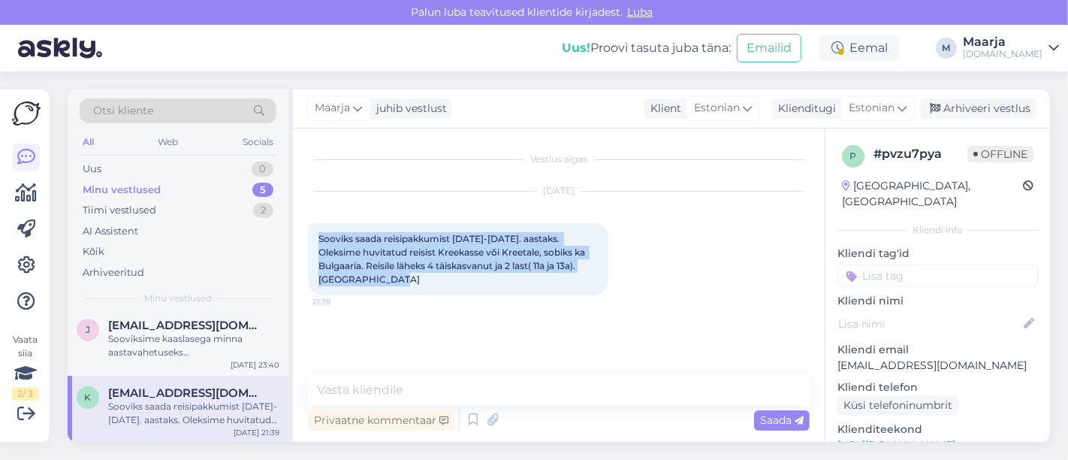
drag, startPoint x: 360, startPoint y: 294, endPoint x: 313, endPoint y: 237, distance: 74.1
click at [312, 236] on div "Sooviks saada reisipakkumist [DATE]-[DATE]. aastaks. Oleksime huvitatud reisist…" at bounding box center [458, 259] width 300 height 72
copy span "Sooviks saada reisipakkumist [DATE]-[DATE]. aastaks. Oleksime huvitatud reisist…"
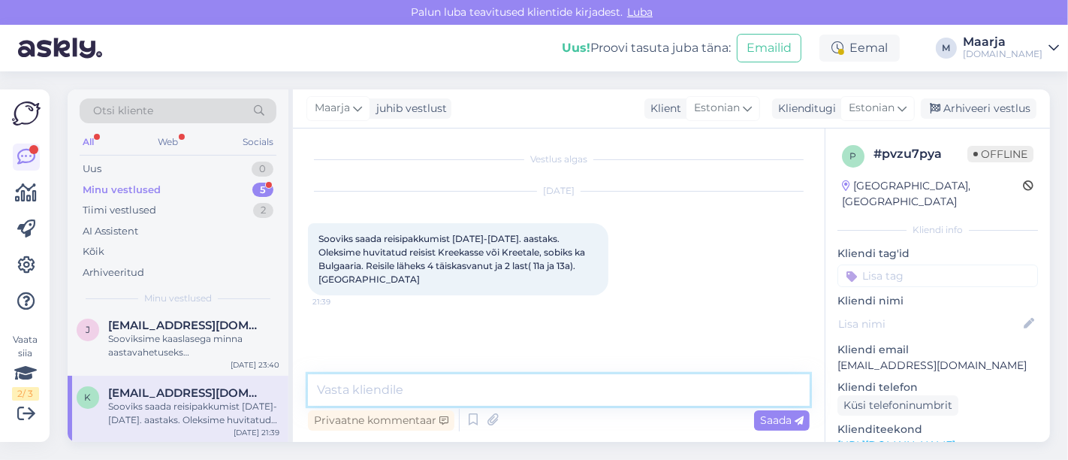
click at [350, 384] on textarea at bounding box center [559, 390] width 502 height 32
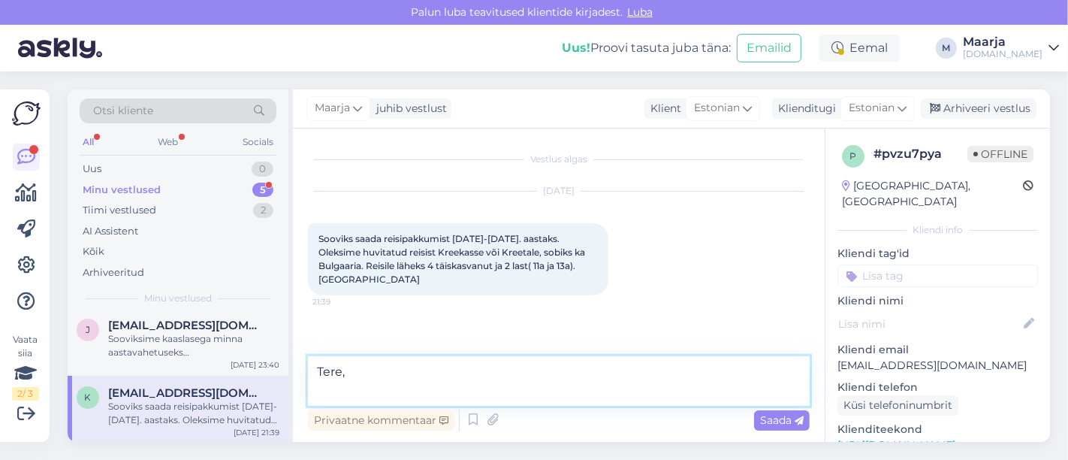
paste textarea "Et saaksime teile sobivaima reisipakkumise koostada, palume täpsustada veel mõn…"
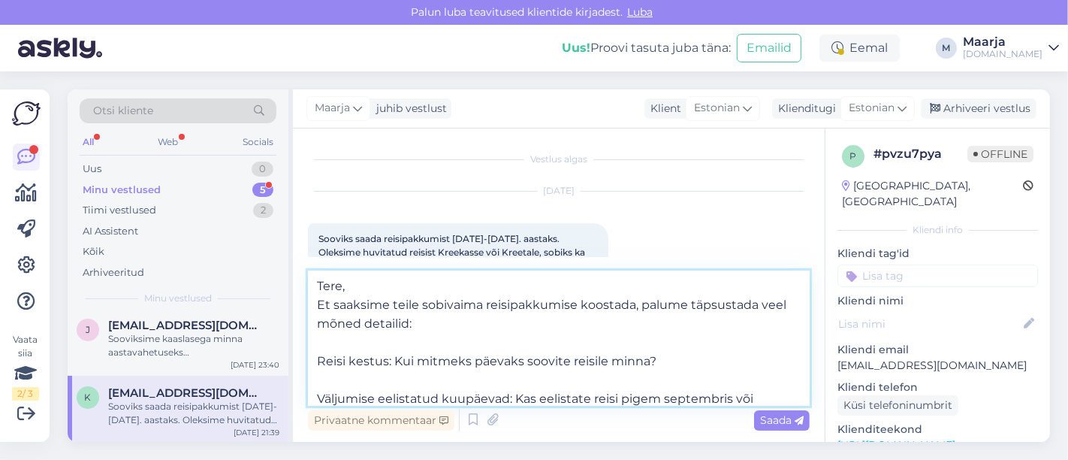
scroll to position [0, 0]
click at [392, 312] on textarea "Tere, Et saaksime teile sobivaima reisipakkumise koostada, palume täpsustada ve…" at bounding box center [559, 337] width 502 height 135
click at [379, 339] on textarea "Tere, Et saaksime Teile sobivaima reisipakkumise koostada, palume täpsustada ve…" at bounding box center [559, 337] width 502 height 135
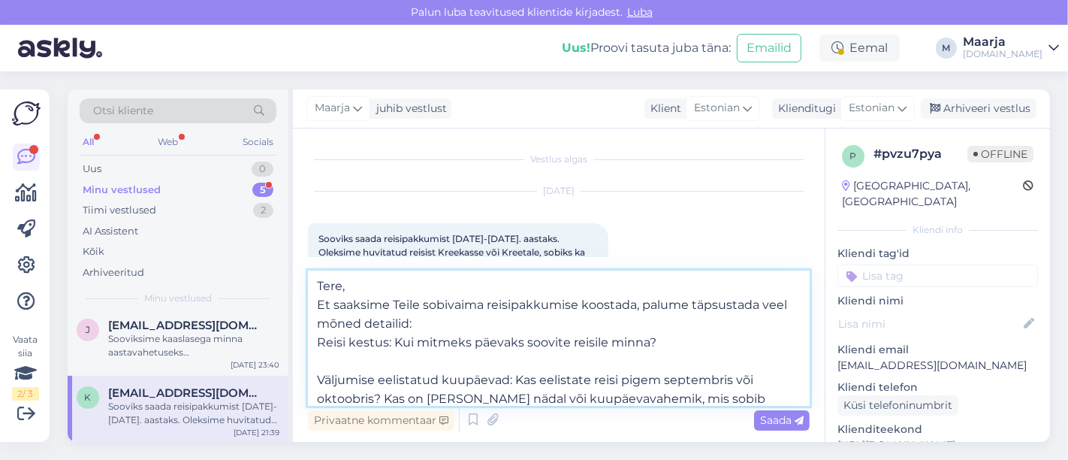
scroll to position [67, 0]
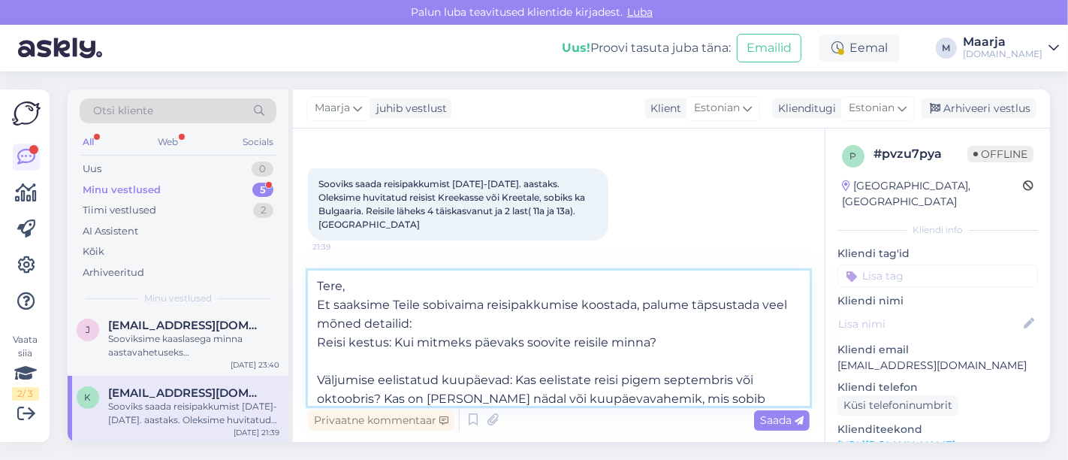
drag, startPoint x: 391, startPoint y: 346, endPoint x: 309, endPoint y: 348, distance: 82.6
click at [309, 346] on textarea "Tere, Et saaksime Teile sobivaima reisipakkumise koostada, palume täpsustada ve…" at bounding box center [559, 337] width 502 height 135
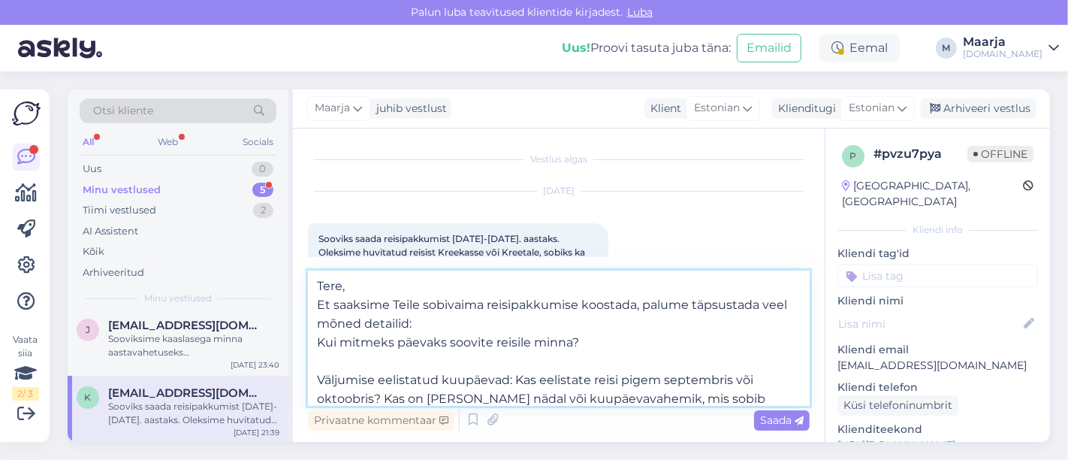
click at [345, 366] on textarea "Tere, Et saaksime Teile sobivaima reisipakkumise koostada, palume täpsustada ve…" at bounding box center [559, 337] width 502 height 135
drag, startPoint x: 514, startPoint y: 380, endPoint x: 282, endPoint y: 379, distance: 232.0
click at [284, 378] on div "Otsi kliente All Web Socials Uus 0 Minu vestlused 5 Tiimi vestlused 2 AI Assist…" at bounding box center [559, 265] width 982 height 352
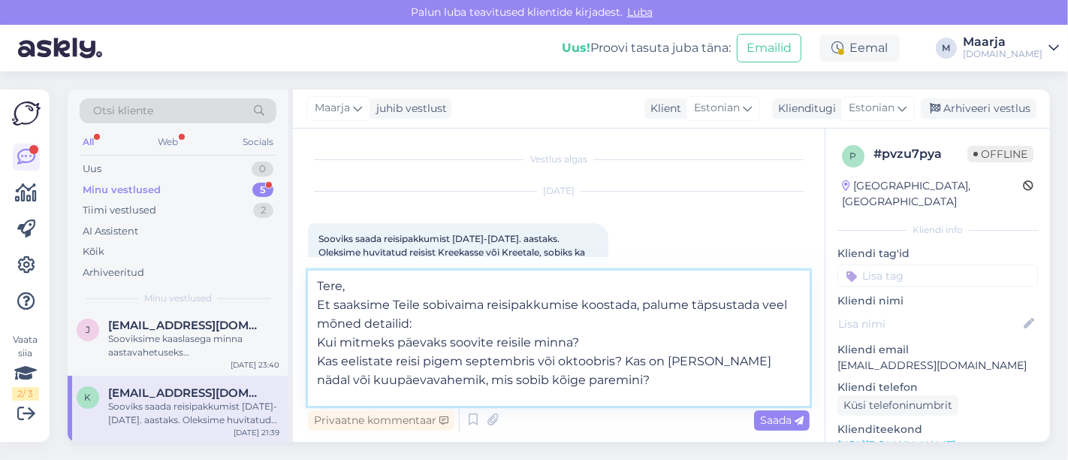
drag, startPoint x: 622, startPoint y: 363, endPoint x: 311, endPoint y: 366, distance: 310.9
click at [311, 366] on textarea "Tere, Et saaksime Teile sobivaima reisipakkumise koostada, palume täpsustada ve…" at bounding box center [559, 337] width 502 height 135
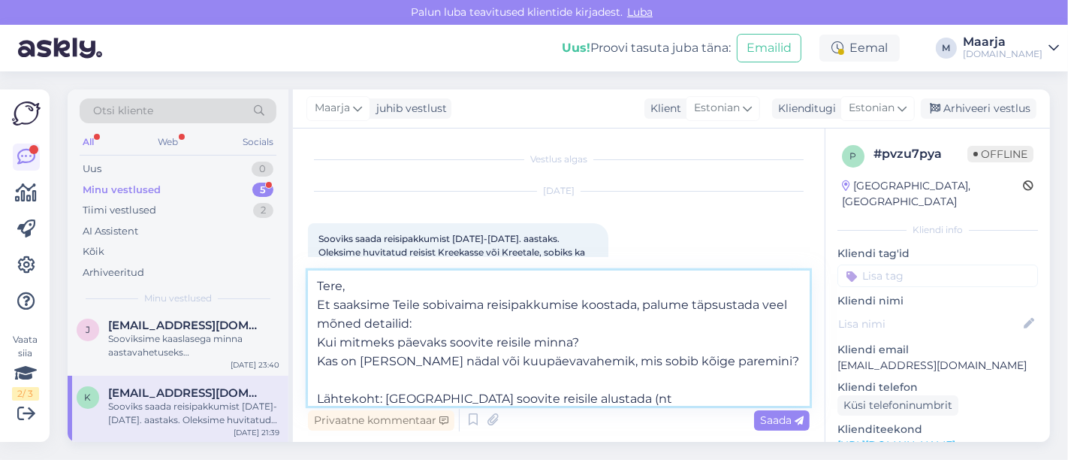
click at [348, 384] on textarea "Tere, Et saaksime Teile sobivaima reisipakkumise koostada, palume täpsustada ve…" at bounding box center [559, 337] width 502 height 135
drag, startPoint x: 384, startPoint y: 396, endPoint x: 300, endPoint y: 394, distance: 83.4
click at [300, 394] on div "Vestlus algas [DATE] Sooviks saada reisipakkumist [DATE]-[DATE]. aastaks. Oleks…" at bounding box center [559, 284] width 532 height 313
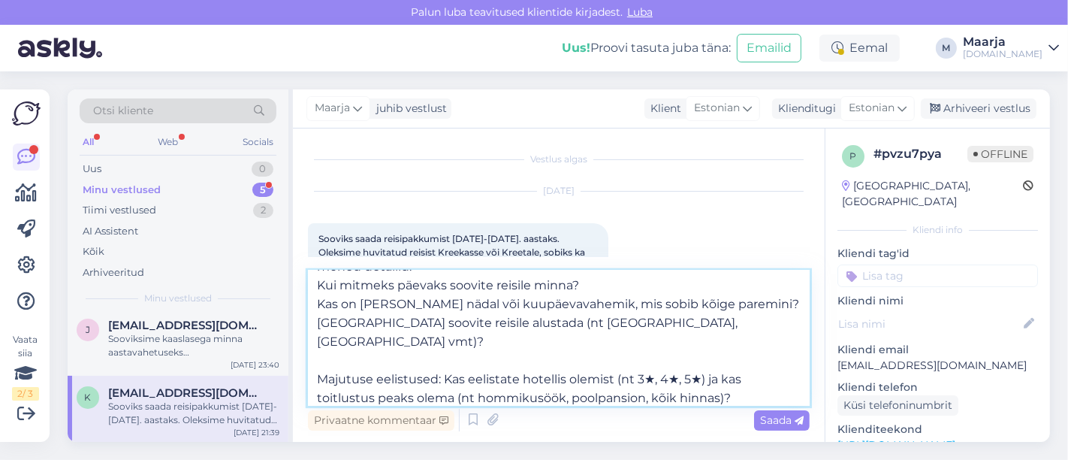
scroll to position [83, 0]
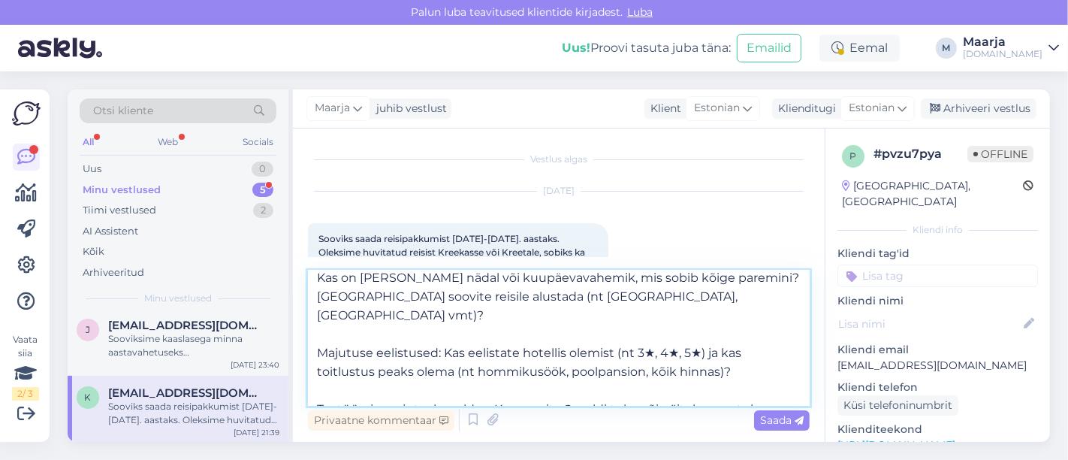
drag, startPoint x: 671, startPoint y: 298, endPoint x: 305, endPoint y: 298, distance: 366.4
click at [305, 298] on div "Vestlus algas [DATE] Sooviks saada reisipakkumist [DATE]-[DATE]. aastaks. Oleks…" at bounding box center [559, 284] width 532 height 313
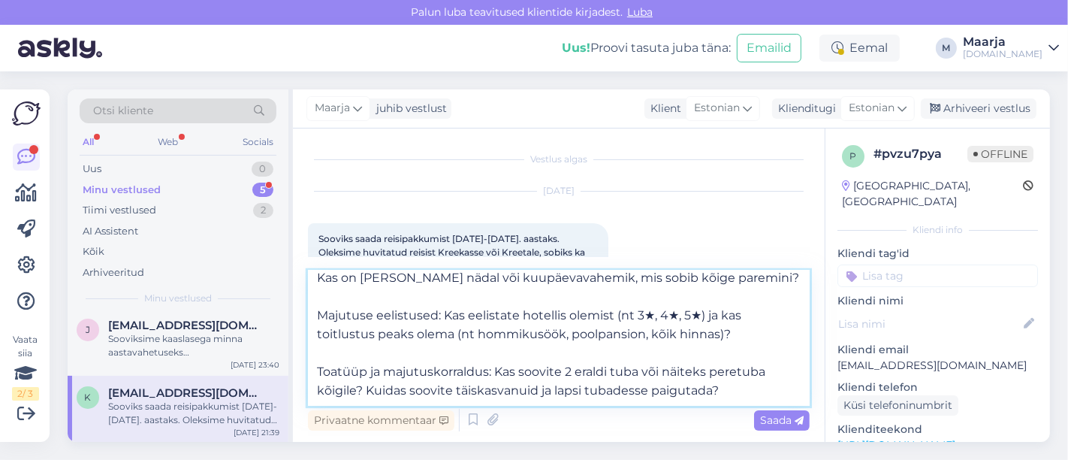
scroll to position [64, 0]
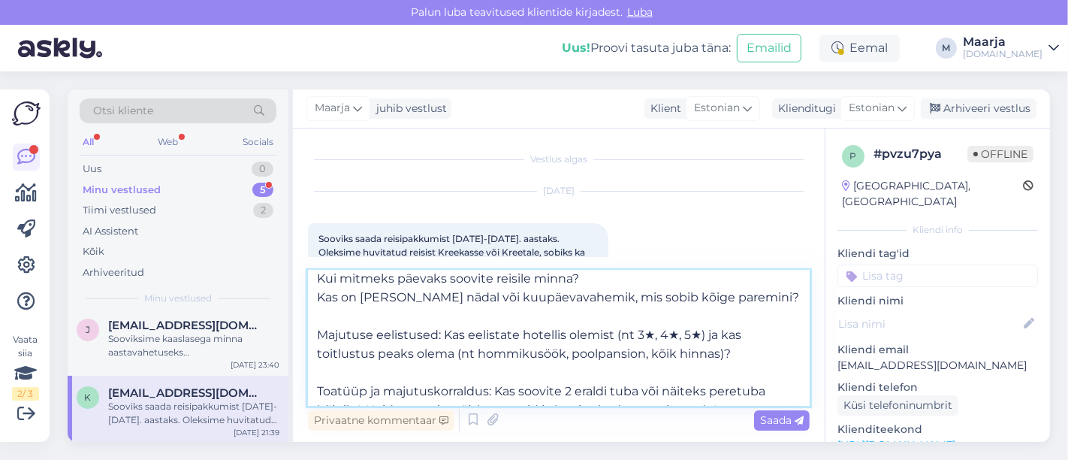
click at [329, 316] on textarea "Tere, Et saaksime Teile sobivaima reisipakkumise koostada, palume täpsustada ve…" at bounding box center [559, 337] width 502 height 135
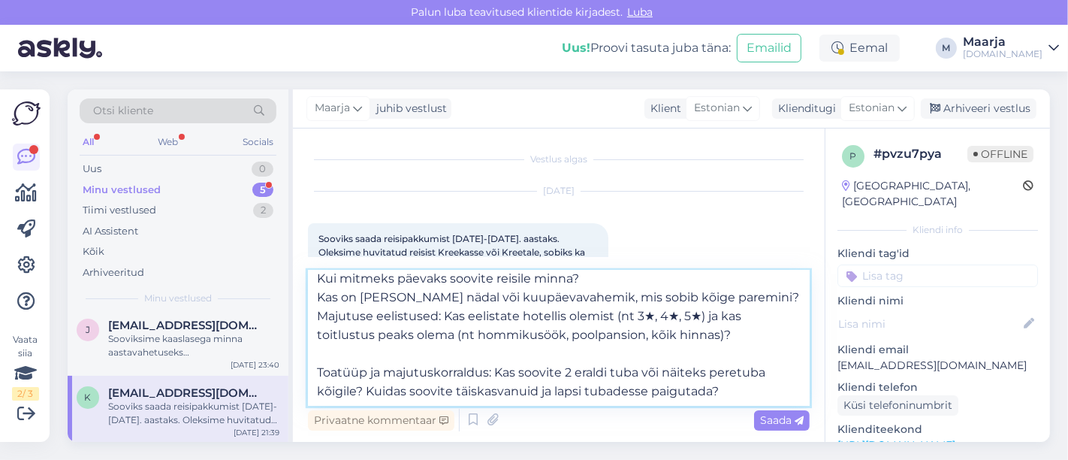
scroll to position [46, 0]
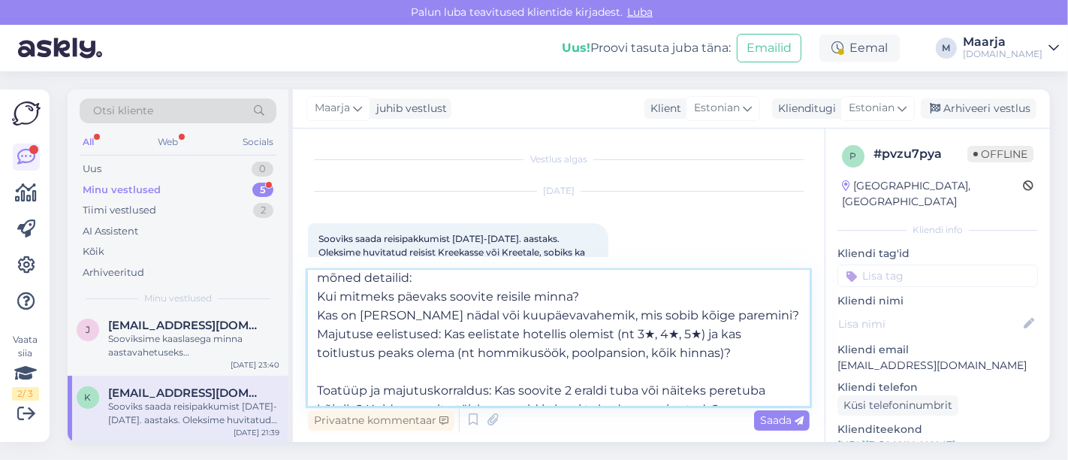
drag, startPoint x: 442, startPoint y: 336, endPoint x: 315, endPoint y: 337, distance: 126.1
click at [315, 336] on textarea "Tere, Et saaksime Teile sobivaima reisipakkumise koostada, palume täpsustada ve…" at bounding box center [559, 337] width 502 height 135
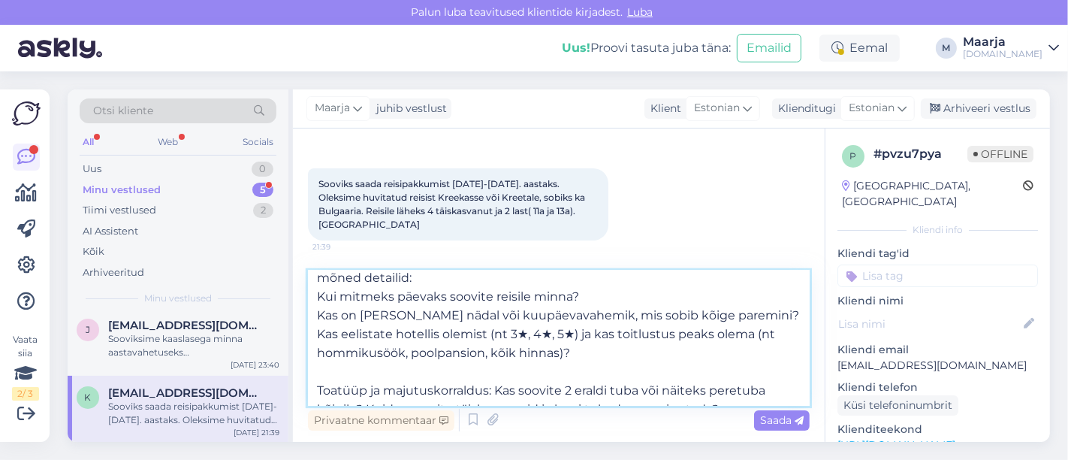
click at [517, 336] on textarea "Tere, Et saaksime Teile sobivaima reisipakkumise koostada, palume täpsustada ve…" at bounding box center [559, 337] width 502 height 135
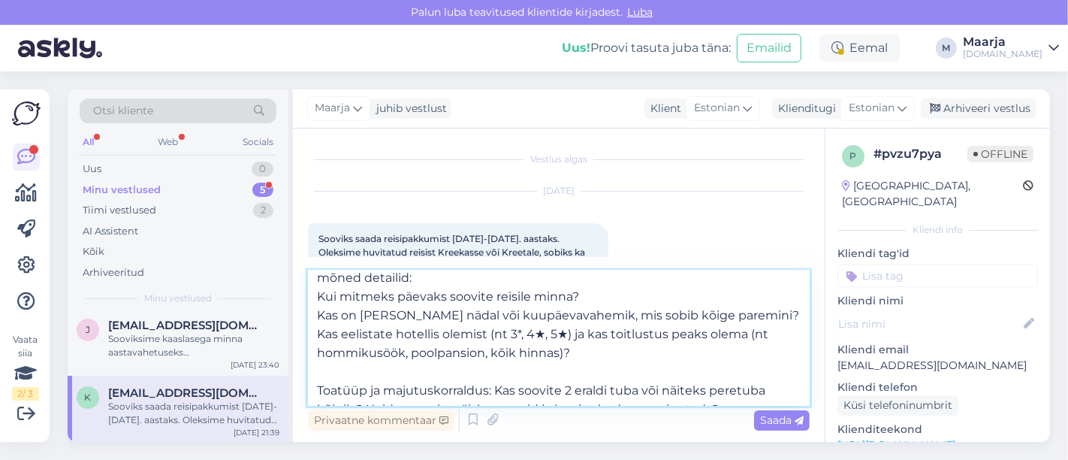
scroll to position [0, 0]
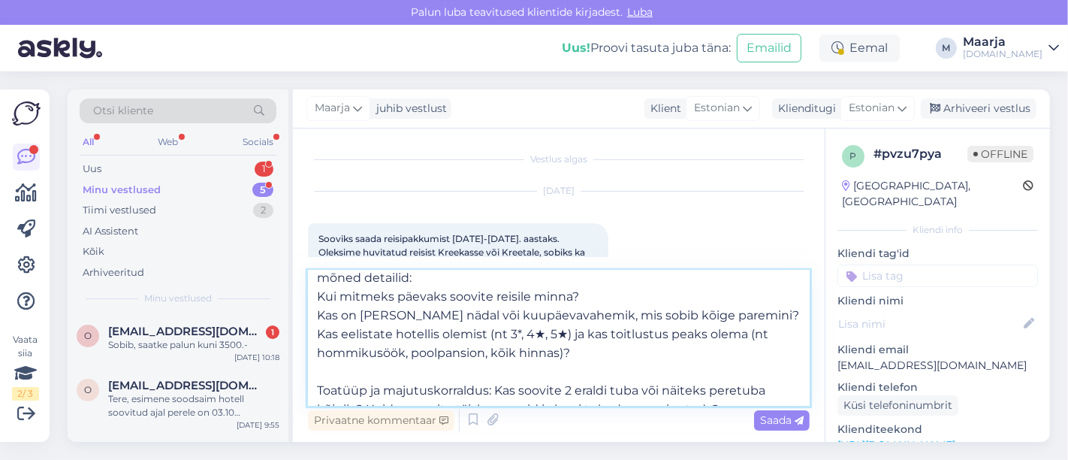
click at [537, 334] on textarea "Tere, Et saaksime Teile sobivaima reisipakkumise koostada, palume täpsustada ve…" at bounding box center [559, 337] width 502 height 135
click at [553, 334] on textarea "Tere, Et saaksime Teile sobivaima reisipakkumise koostada, palume täpsustada ve…" at bounding box center [559, 337] width 502 height 135
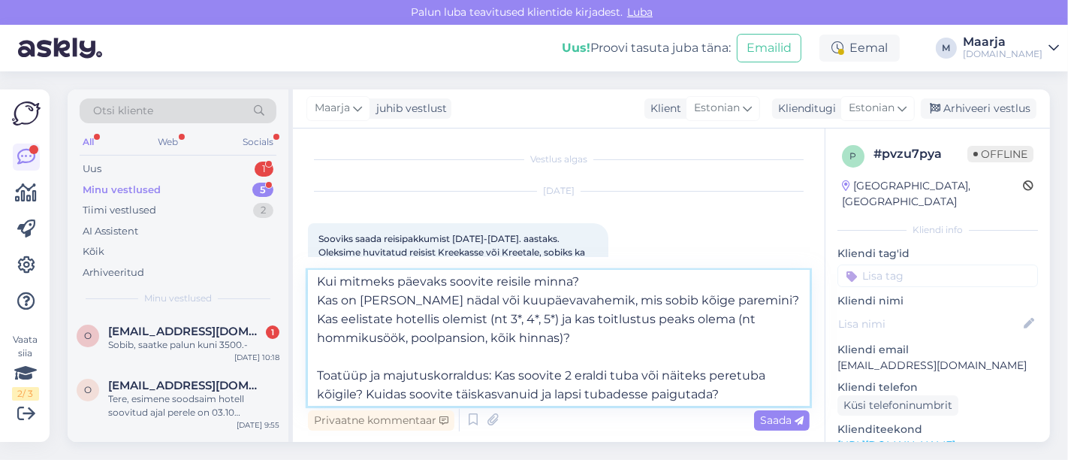
scroll to position [62, 0]
click at [413, 354] on textarea "Tere, Et saaksime Teile sobivaima reisipakkumise koostada, palume täpsustada ve…" at bounding box center [559, 337] width 502 height 135
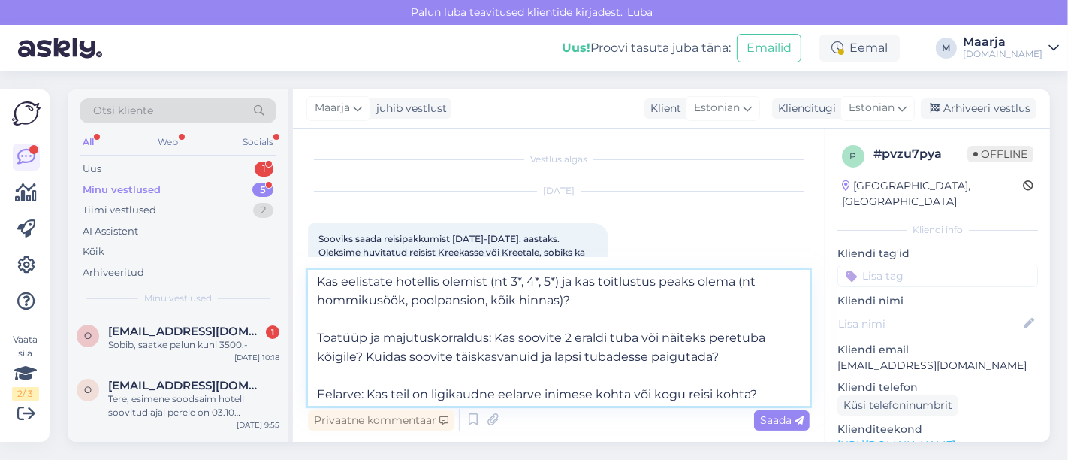
scroll to position [107, 0]
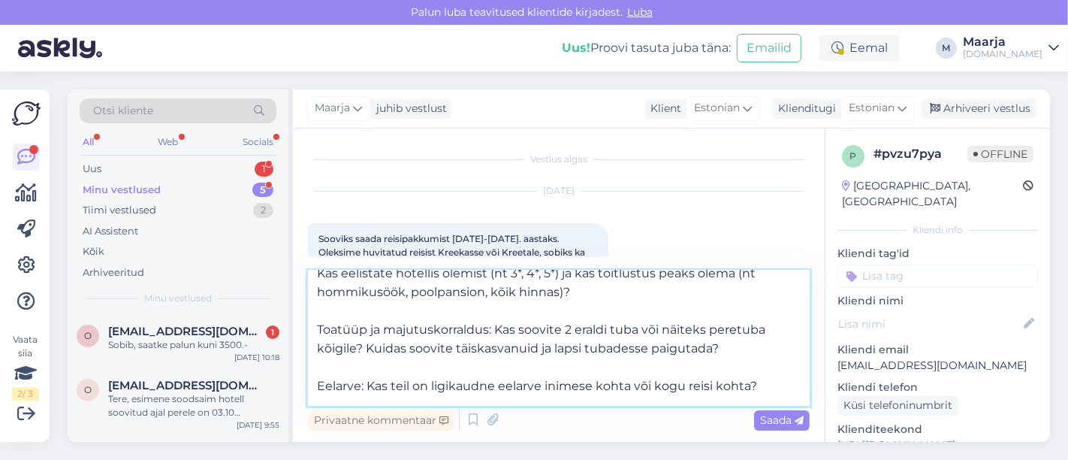
drag, startPoint x: 586, startPoint y: 353, endPoint x: 306, endPoint y: 332, distance: 280.9
click at [306, 332] on div "Vestlus algas [DATE] Sooviks saada reisipakkumist [DATE]-[DATE]. aastaks. Oleks…" at bounding box center [559, 284] width 532 height 313
drag, startPoint x: 367, startPoint y: 387, endPoint x: 291, endPoint y: 328, distance: 95.8
click at [291, 328] on div "Otsi kliente All Web Socials Uus 1 Minu vestlused 5 Tiimi vestlused 2 AI Assist…" at bounding box center [559, 265] width 982 height 352
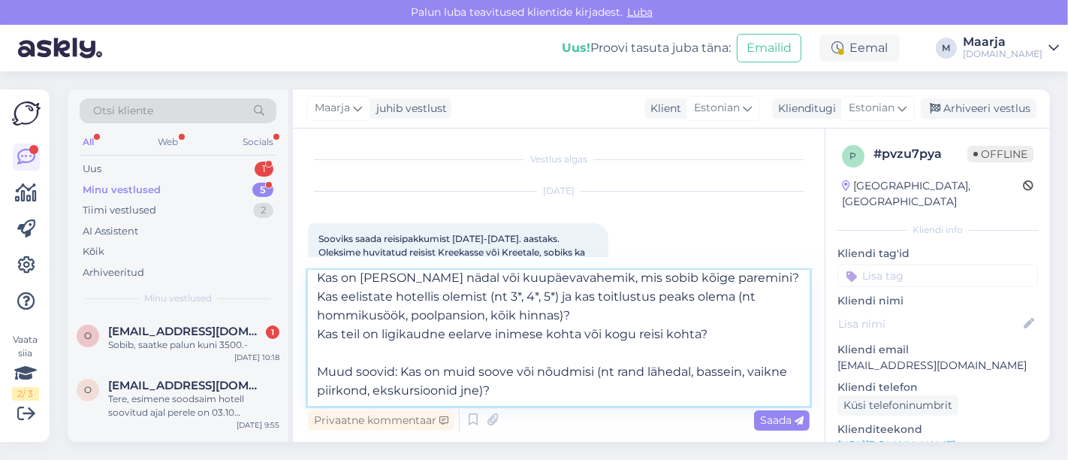
scroll to position [83, 0]
click at [341, 336] on textarea "Tere, Et saaksime Teile sobivaima reisipakkumise koostada, palume täpsustada ve…" at bounding box center [559, 337] width 502 height 135
drag, startPoint x: 499, startPoint y: 393, endPoint x: 306, endPoint y: 369, distance: 193.6
click at [306, 369] on div "Vestlus algas [DATE] Sooviks saada reisipakkumist [DATE]-[DATE]. aastaks. Oleks…" at bounding box center [559, 284] width 532 height 313
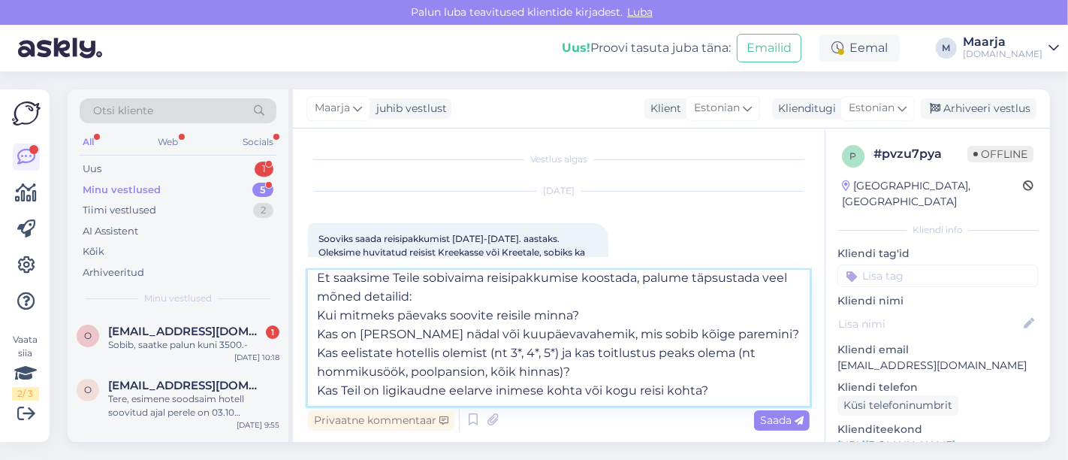
scroll to position [64, 0]
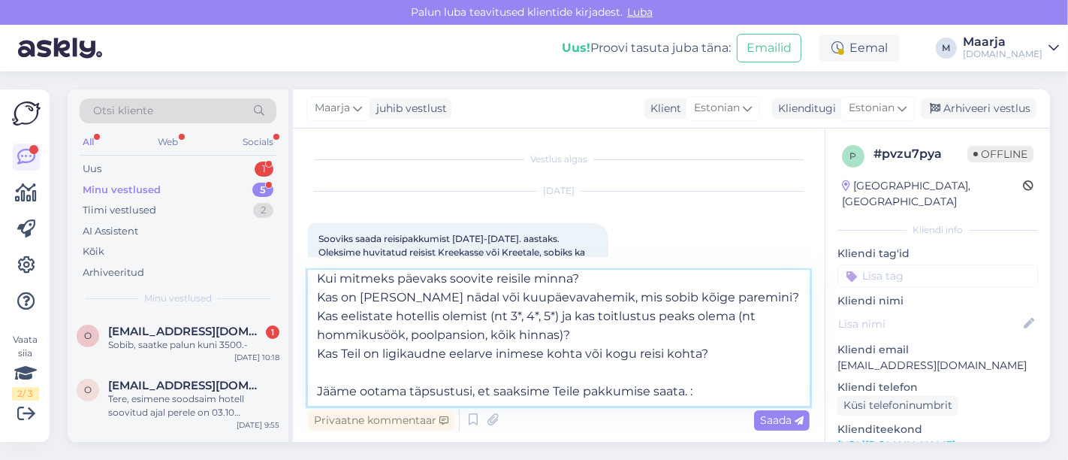
type textarea "Tere, Et saaksime Teile sobivaima reisipakkumise koostada, palume täpsustada ve…"
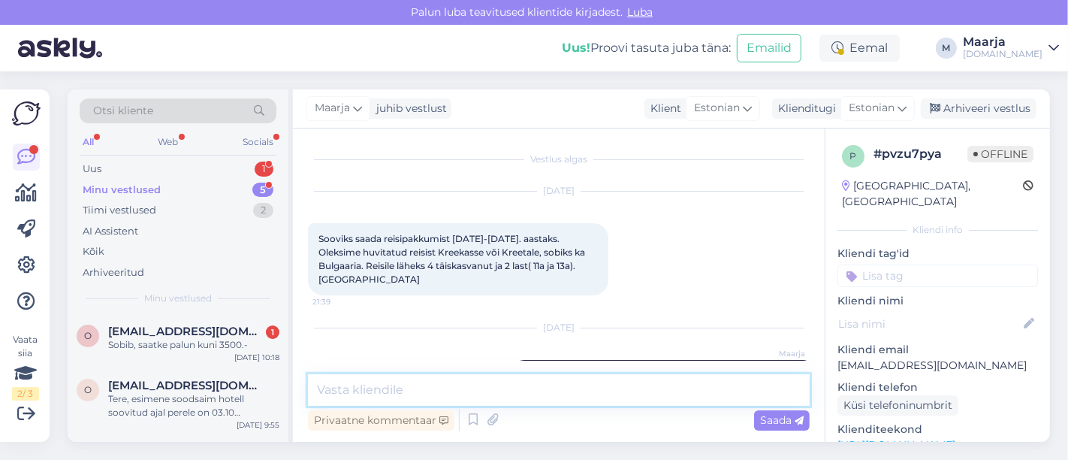
scroll to position [0, 0]
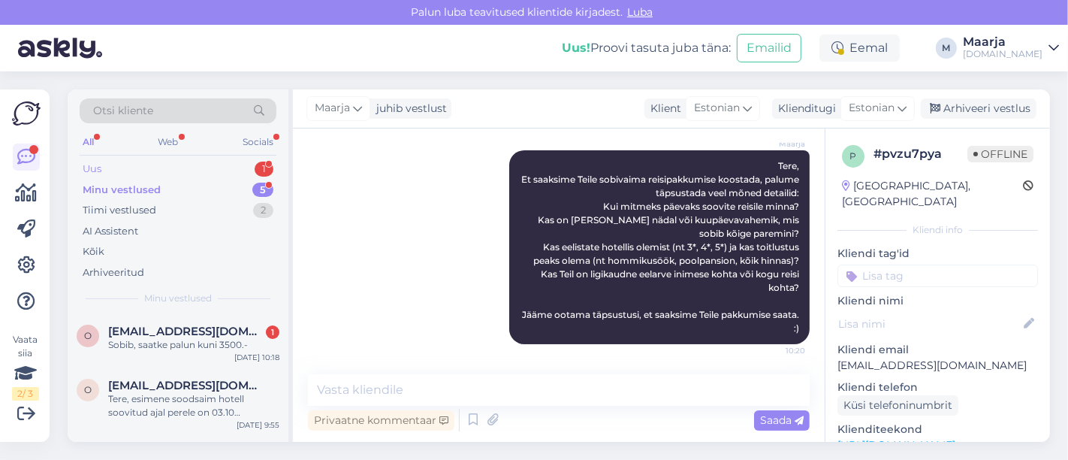
click at [146, 168] on div "Uus 1" at bounding box center [178, 168] width 197 height 21
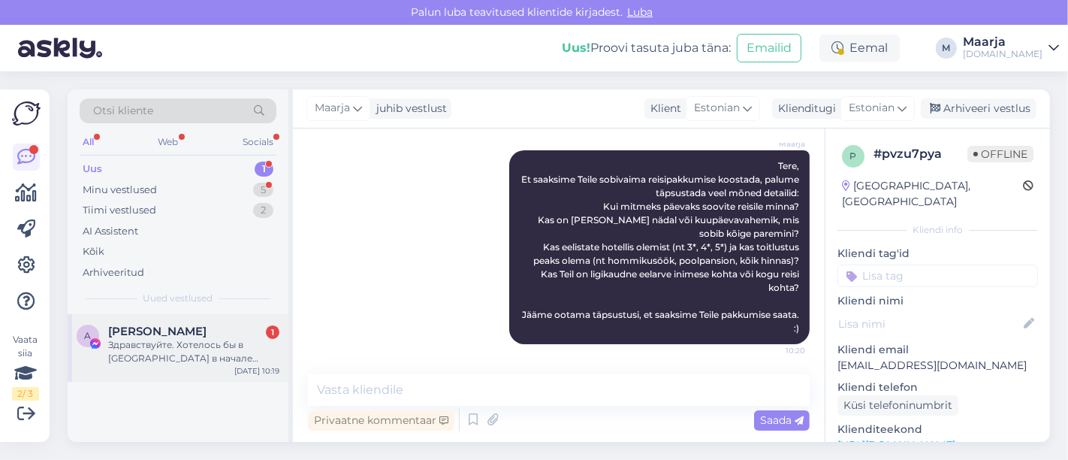
click at [163, 359] on div "Здравствуйте. Хотелось бы в [GEOGRAPHIC_DATA] в начале октября,хотелось не очен…" at bounding box center [193, 351] width 171 height 27
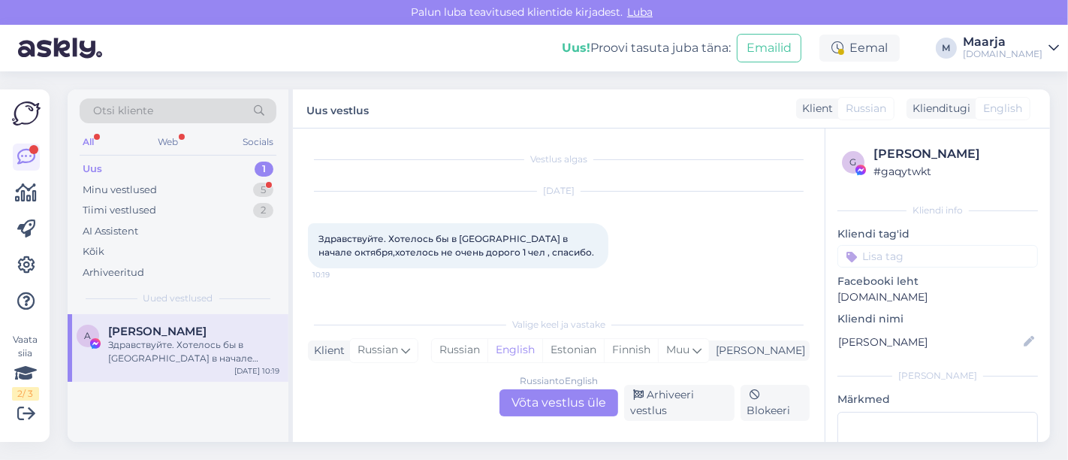
click at [349, 108] on label "Uus vestlus" at bounding box center [337, 108] width 62 height 20
click at [487, 355] on div "Russian" at bounding box center [460, 350] width 56 height 23
click at [523, 397] on div "Russian to Russian Võta vestlus üle" at bounding box center [558, 402] width 119 height 27
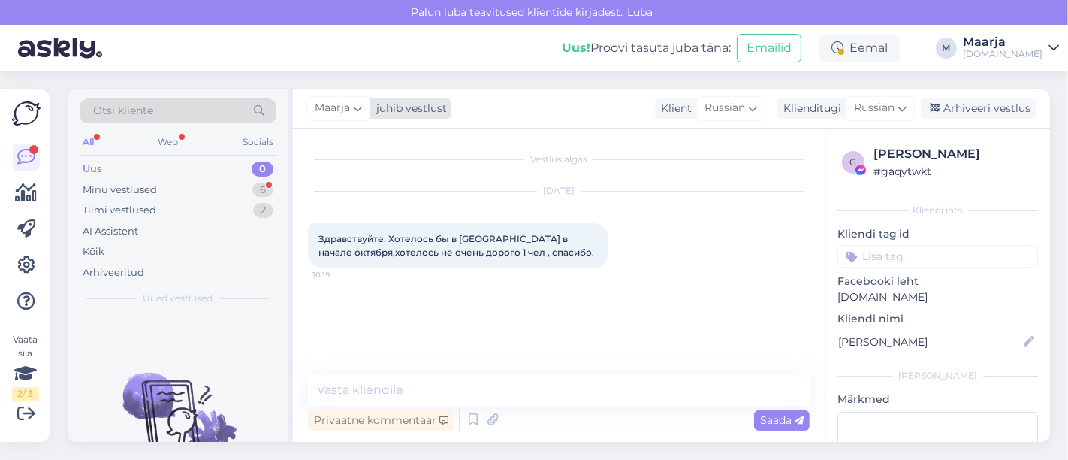
click at [380, 106] on div "juhib vestlust" at bounding box center [408, 109] width 77 height 16
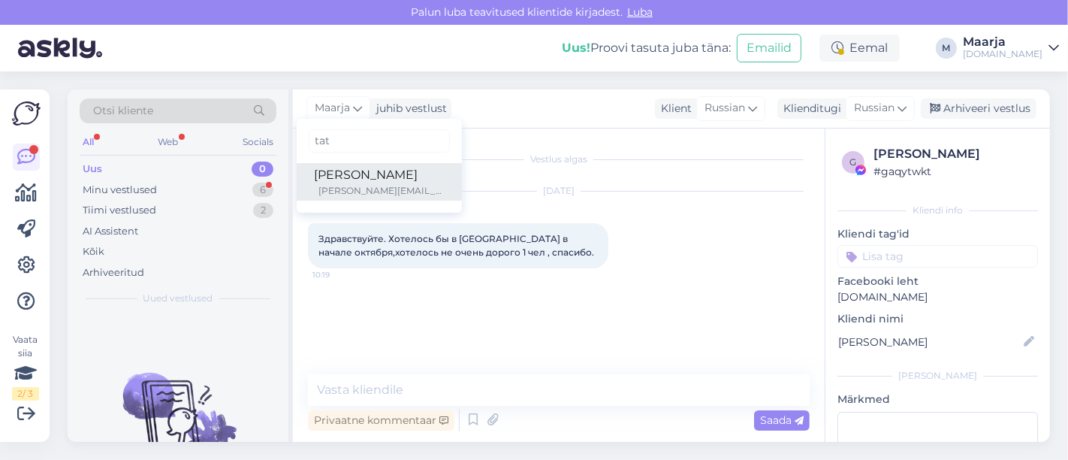
type input "tat"
click at [360, 173] on div "[PERSON_NAME]" at bounding box center [379, 175] width 129 height 18
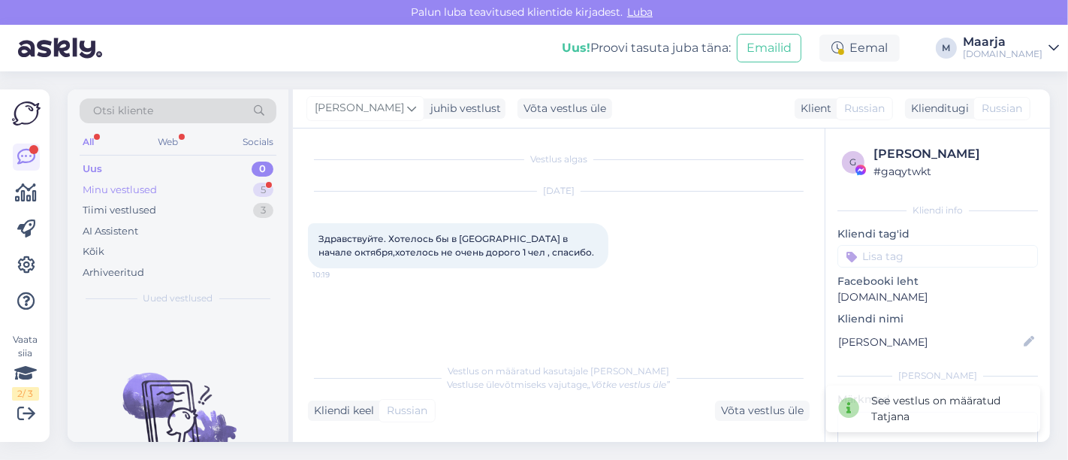
click at [186, 185] on div "Minu vestlused 5" at bounding box center [178, 189] width 197 height 21
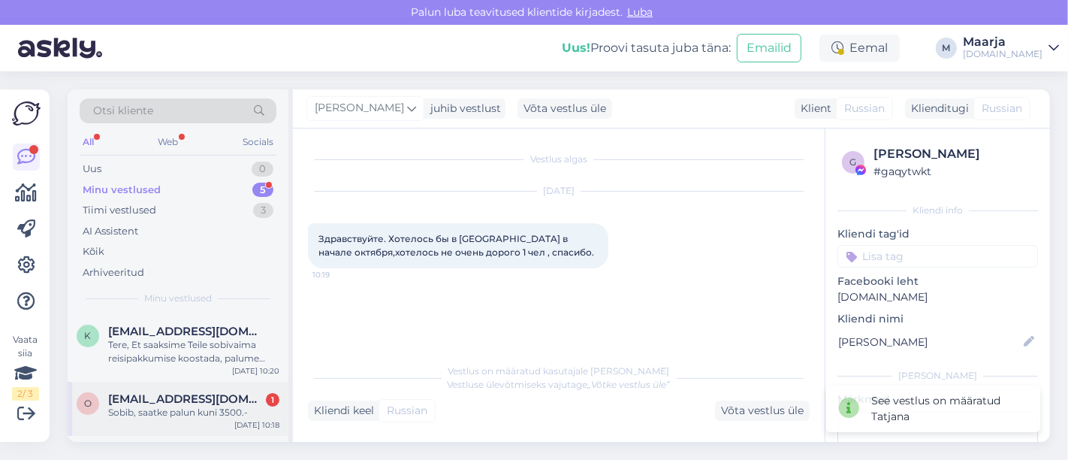
click at [163, 411] on div "Sobib, saatke palun kuni 3500.-" at bounding box center [193, 412] width 171 height 14
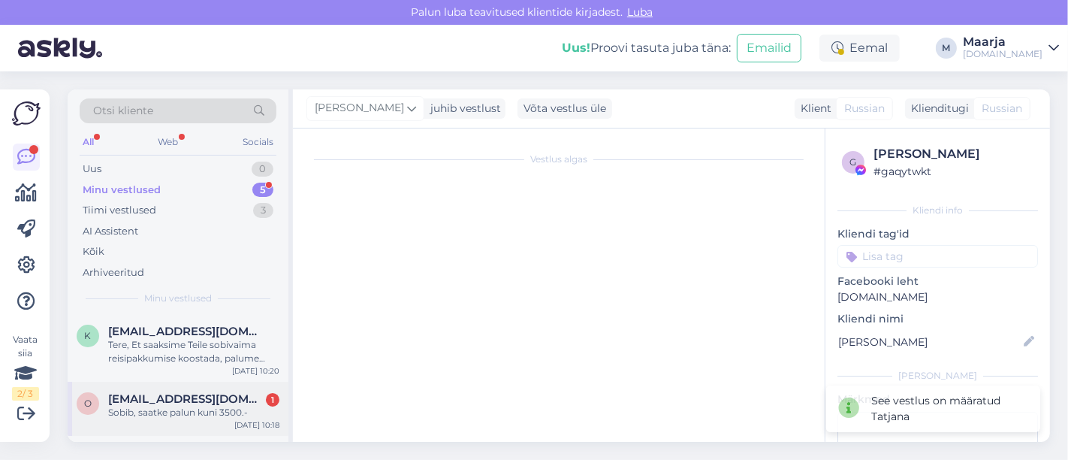
scroll to position [66, 0]
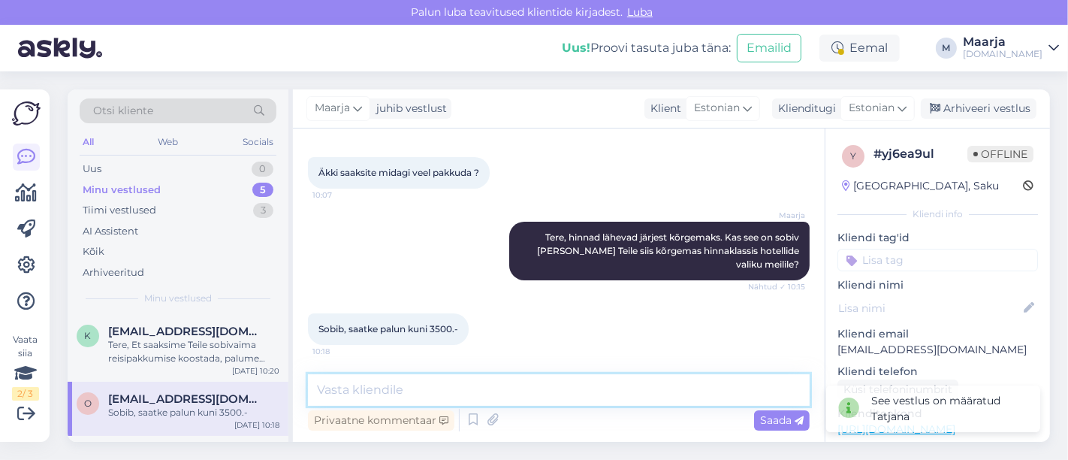
click at [403, 383] on textarea at bounding box center [559, 390] width 502 height 32
click at [439, 387] on textarea at bounding box center [559, 390] width 502 height 32
click at [417, 384] on textarea at bounding box center [559, 390] width 502 height 32
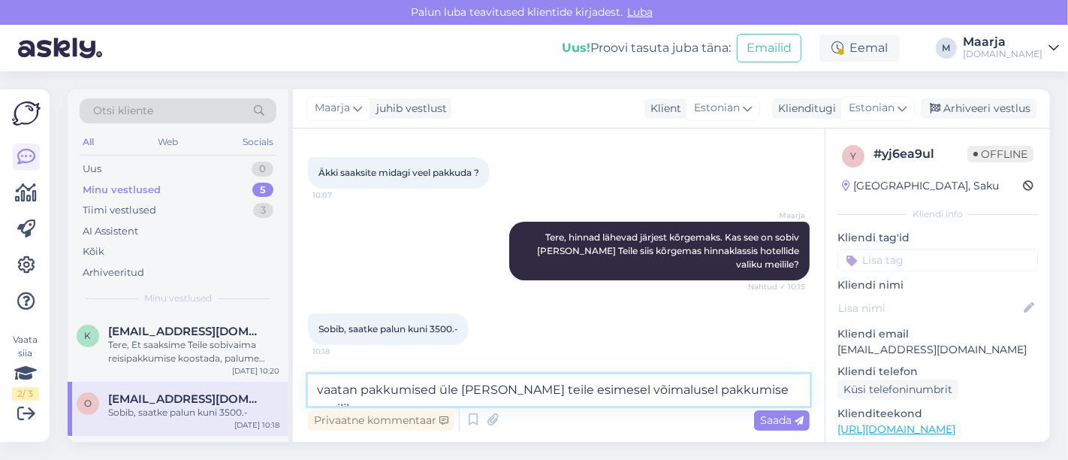
click at [521, 395] on textarea "vaatan pakkumised üle [PERSON_NAME] teile esimesel võimalusel pakkumise meilile." at bounding box center [559, 390] width 502 height 32
drag, startPoint x: 737, startPoint y: 389, endPoint x: 677, endPoint y: 389, distance: 60.1
click at [677, 389] on textarea "vaatan pakkumised üle [PERSON_NAME] Teile esimesel võimalusel pakkumise meilile." at bounding box center [559, 390] width 502 height 32
type textarea "vaatan pakkumised üle ja saadan Teile esimesel võimalusel need meilile."
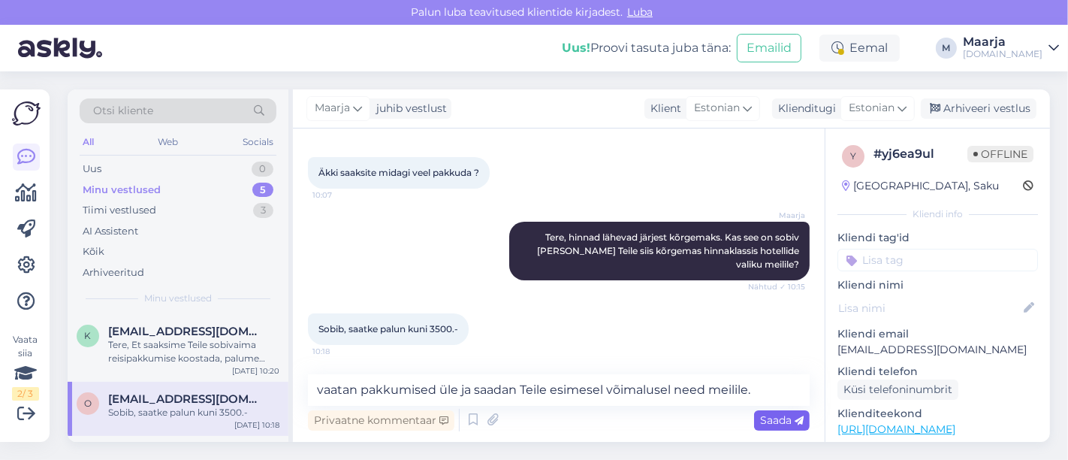
click at [788, 419] on span "Saada" at bounding box center [782, 420] width 44 height 14
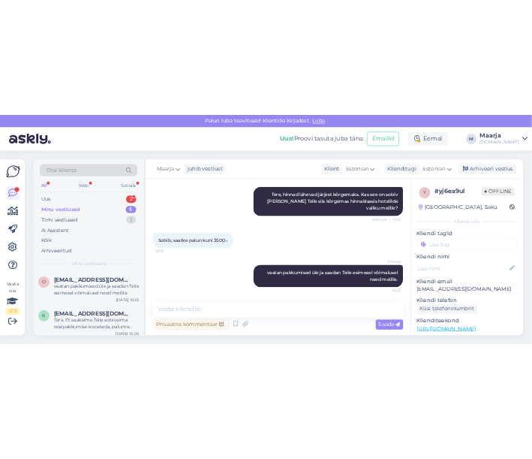
scroll to position [252, 0]
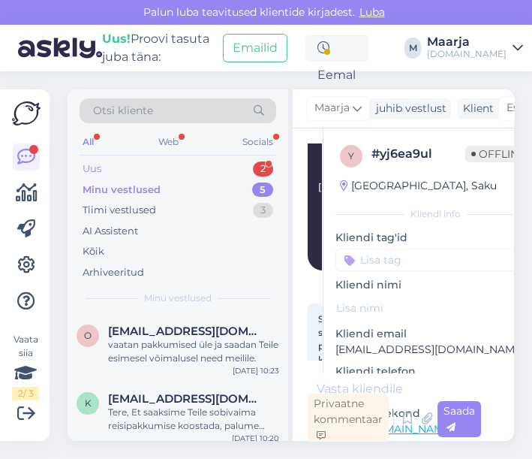
click at [109, 167] on div "Uus 2" at bounding box center [178, 168] width 197 height 21
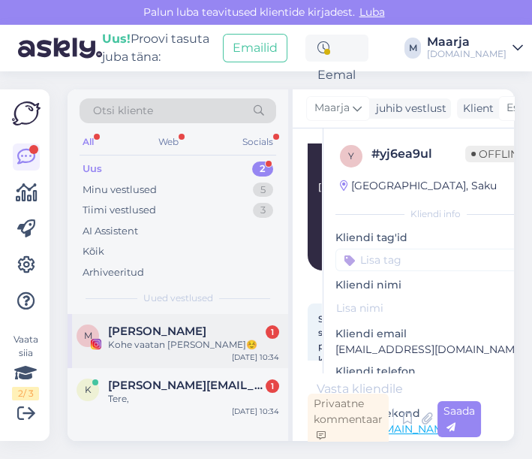
click at [146, 336] on span "[PERSON_NAME]" at bounding box center [157, 331] width 98 height 14
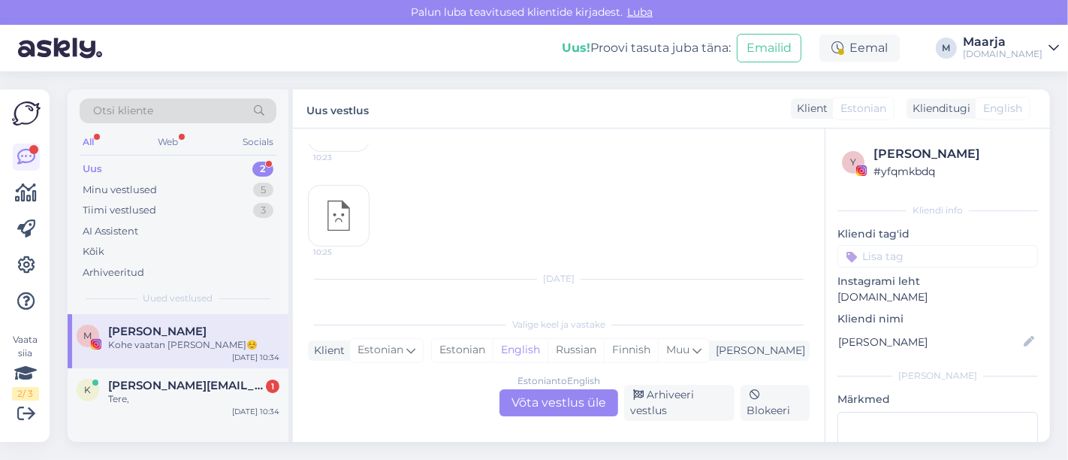
scroll to position [912, 0]
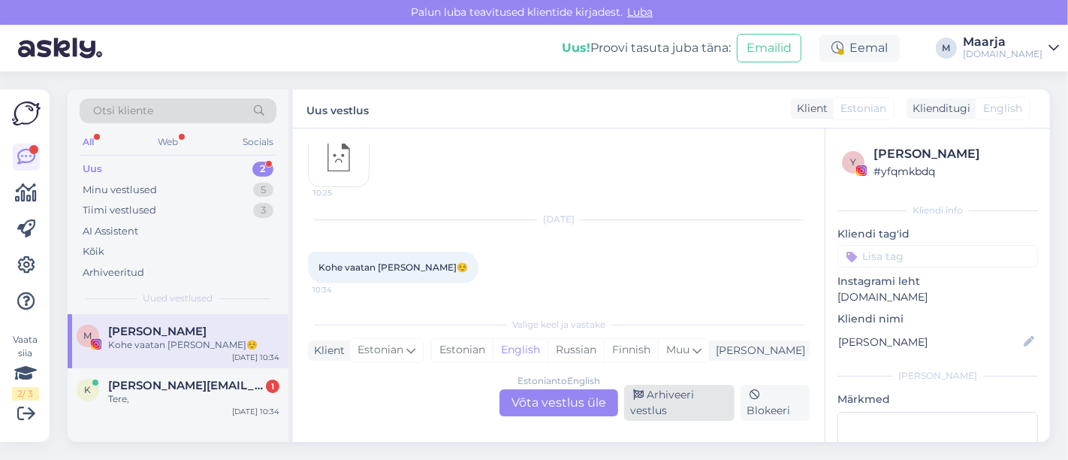
click at [689, 402] on div "Arhiveeri vestlus" at bounding box center [679, 402] width 110 height 36
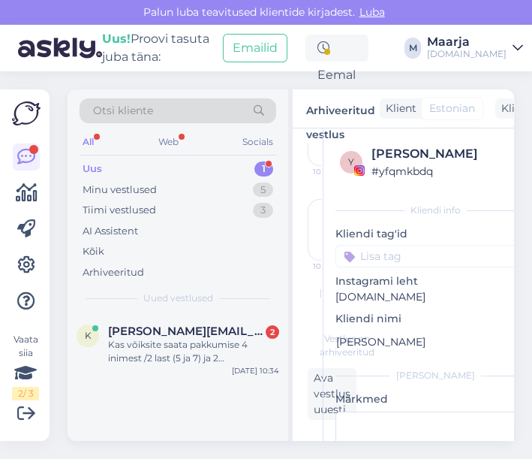
scroll to position [980, 0]
click at [164, 329] on span "[PERSON_NAME][EMAIL_ADDRESS][DOMAIN_NAME]" at bounding box center [186, 331] width 156 height 14
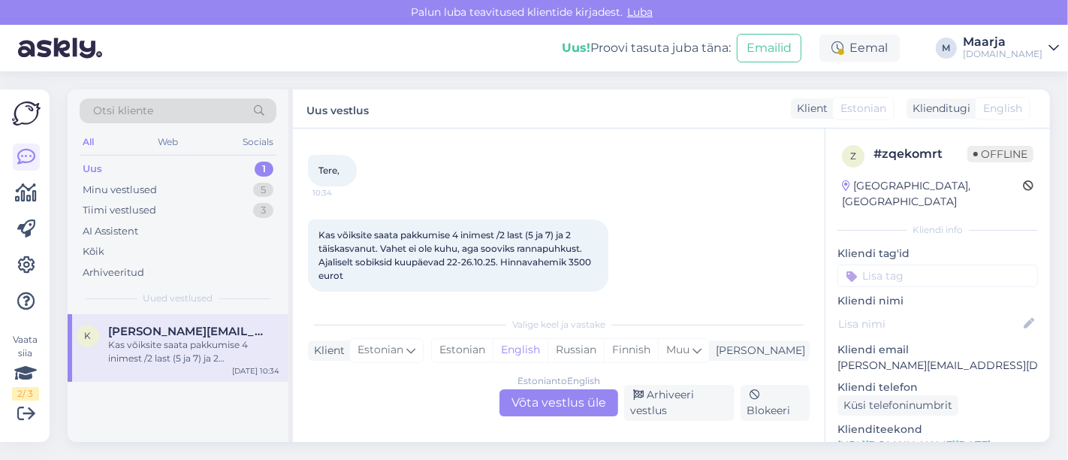
scroll to position [80, 0]
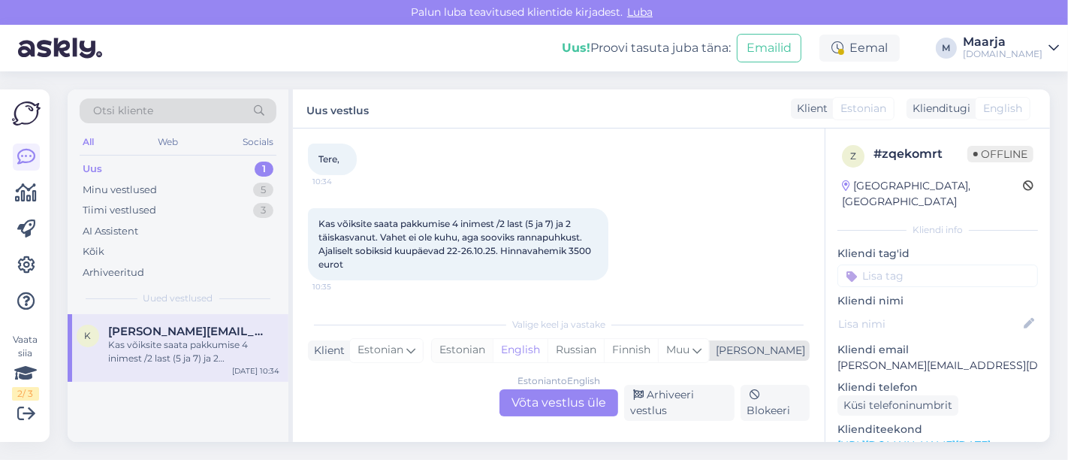
click at [493, 350] on div "Estonian" at bounding box center [462, 350] width 61 height 23
click at [536, 404] on div "Estonian to Estonian Võta vestlus üle" at bounding box center [558, 402] width 119 height 27
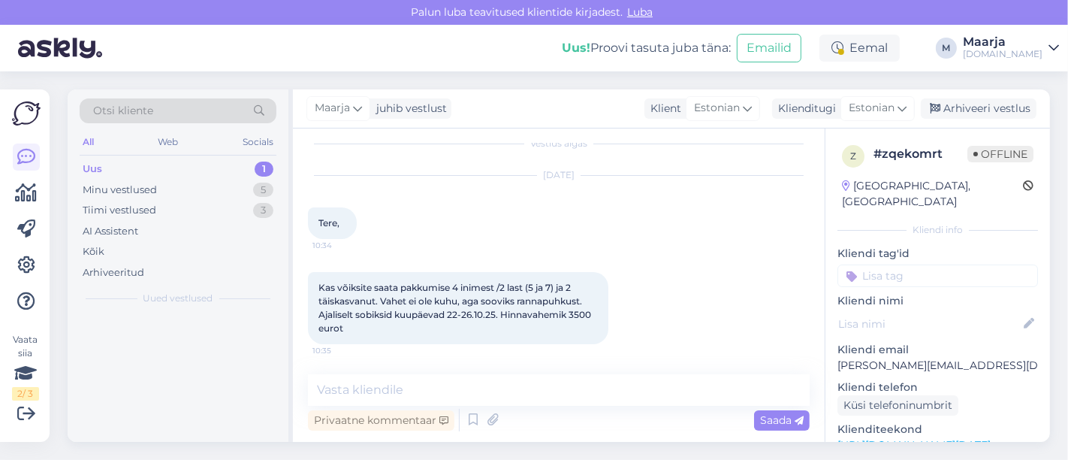
scroll to position [15, 0]
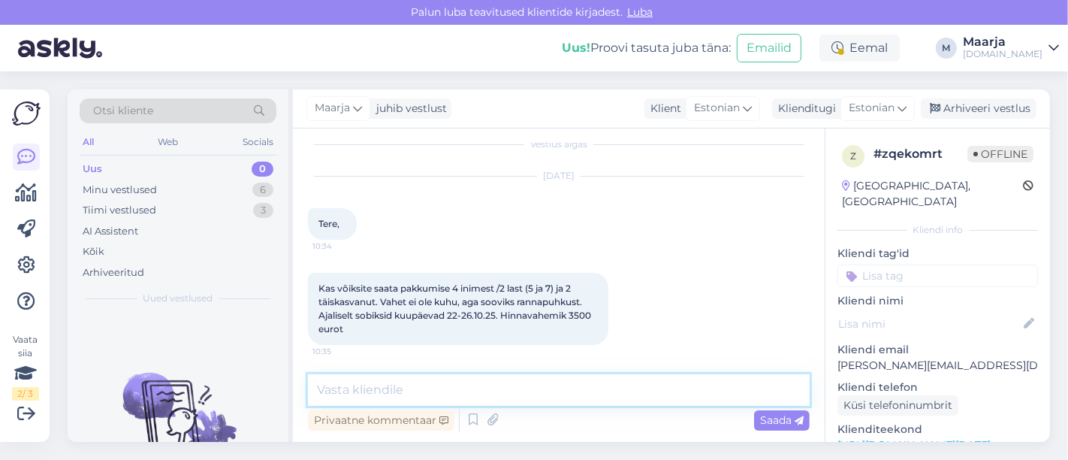
click at [377, 396] on textarea at bounding box center [559, 390] width 502 height 32
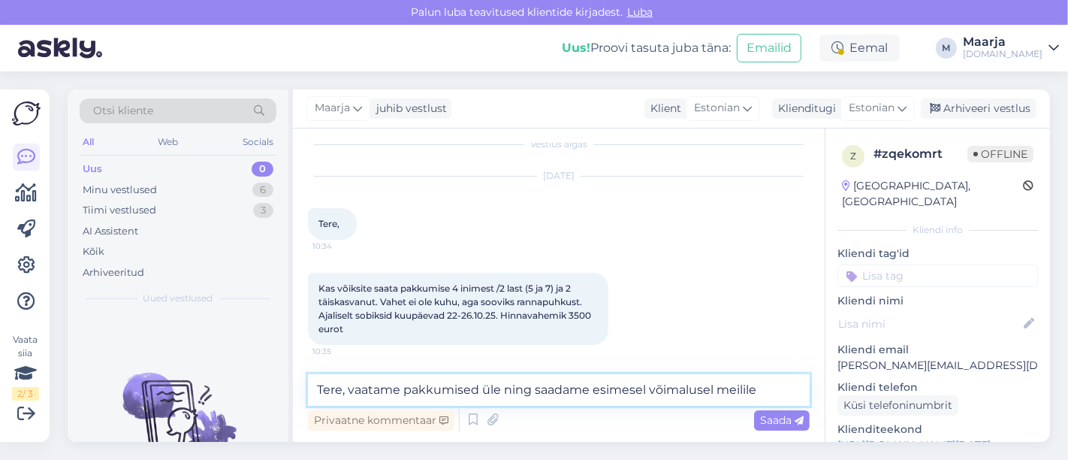
type textarea "Tere, vaatame pakkumised üle ning saadame esimesel võimalusel meilile."
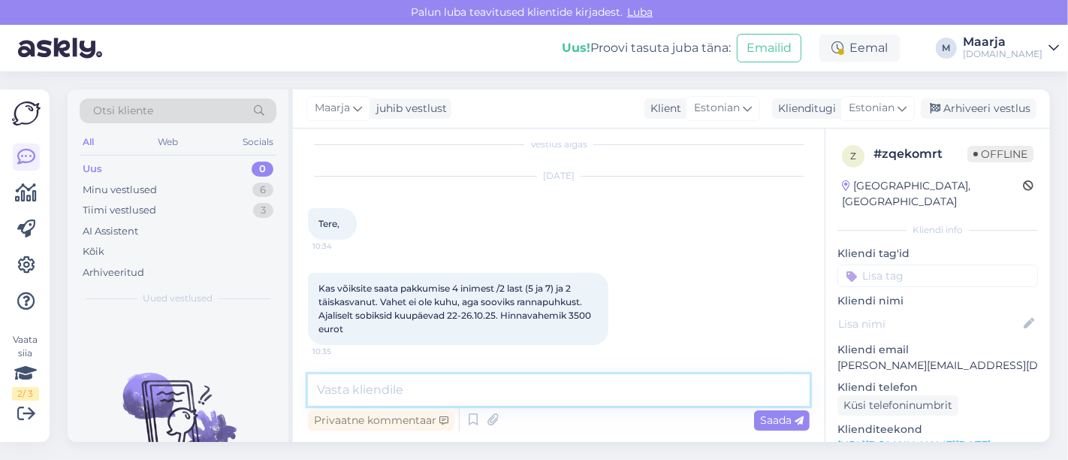
scroll to position [93, 0]
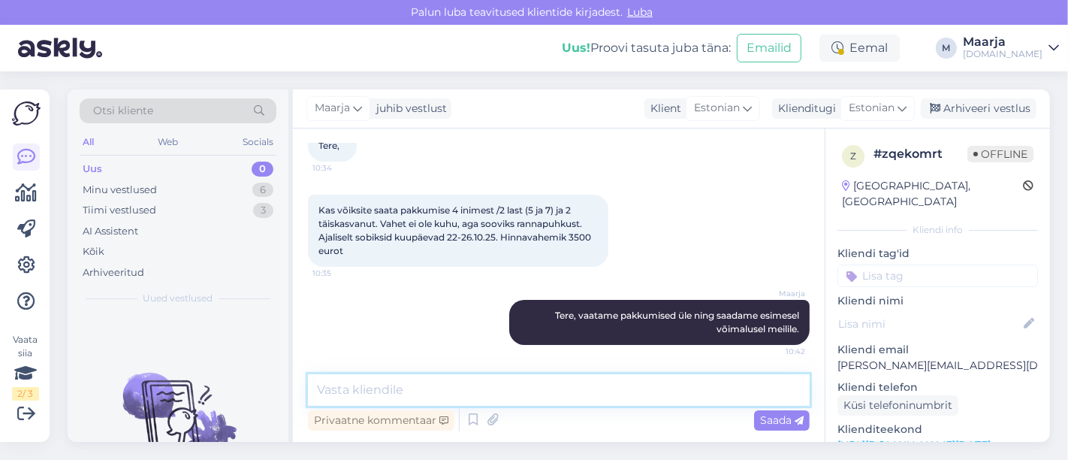
click at [505, 383] on textarea at bounding box center [559, 390] width 502 height 32
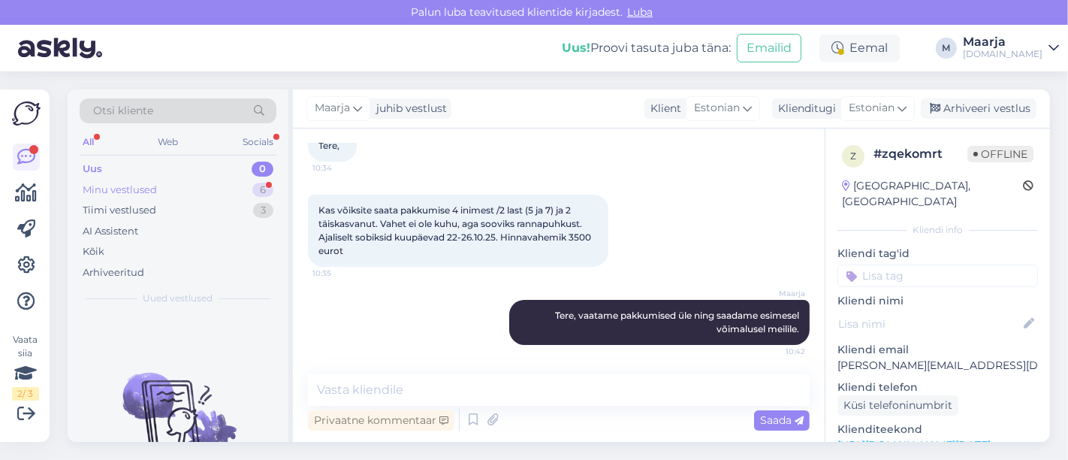
click at [164, 185] on div "Minu vestlused 6" at bounding box center [178, 189] width 197 height 21
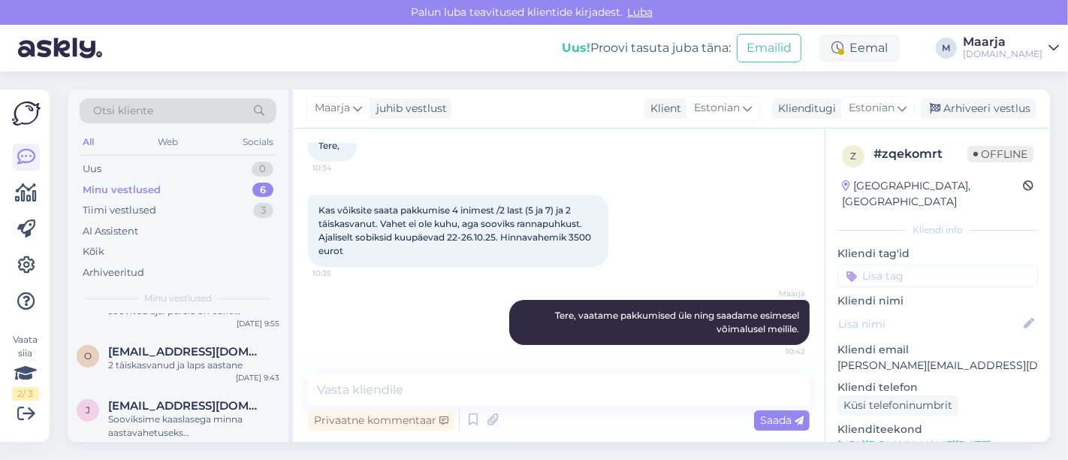
scroll to position [0, 0]
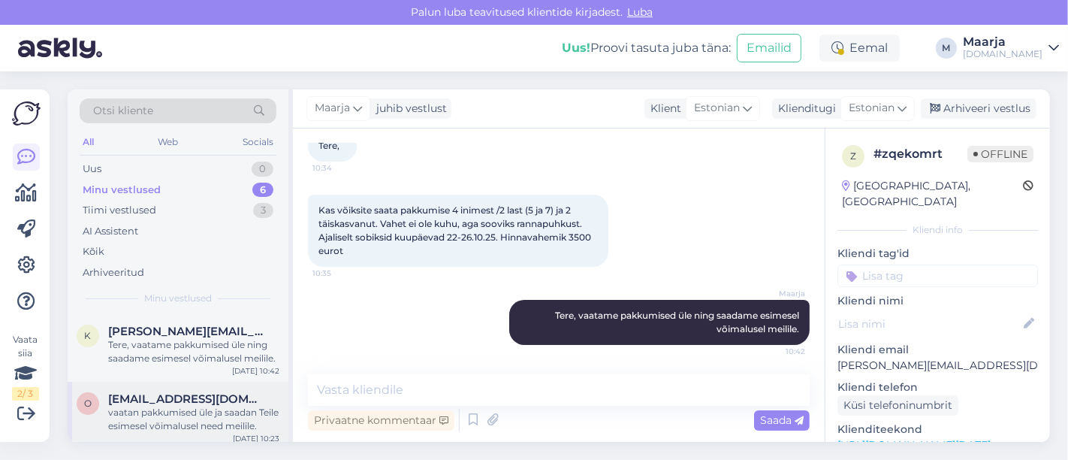
click at [176, 400] on span "[EMAIL_ADDRESS][DOMAIN_NAME]" at bounding box center [186, 399] width 156 height 14
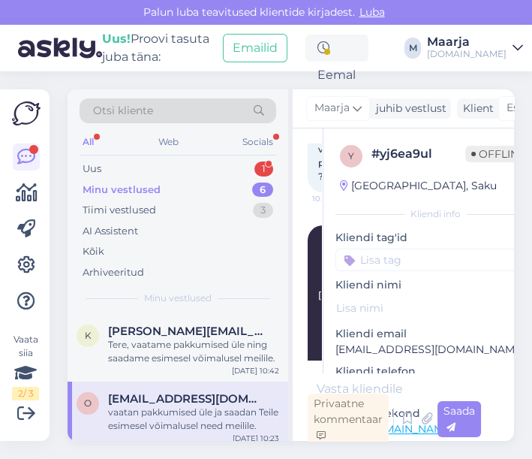
scroll to position [252, 0]
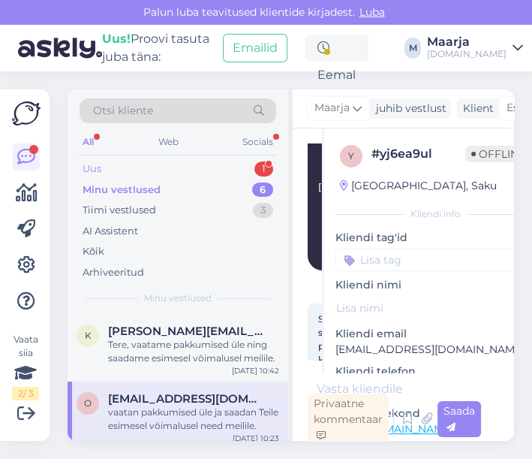
click at [152, 160] on div "Uus 1" at bounding box center [178, 168] width 197 height 21
